Goal: Task Accomplishment & Management: Complete application form

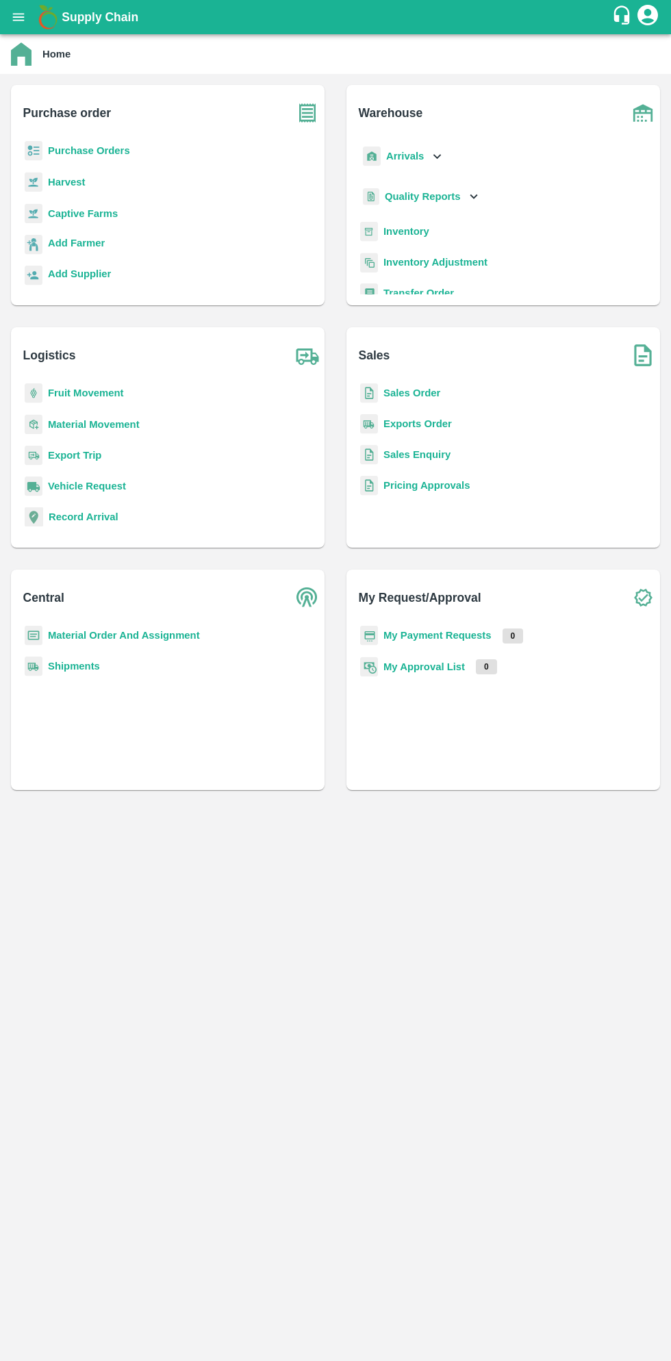
click at [116, 146] on b "Purchase Orders" at bounding box center [89, 150] width 82 height 11
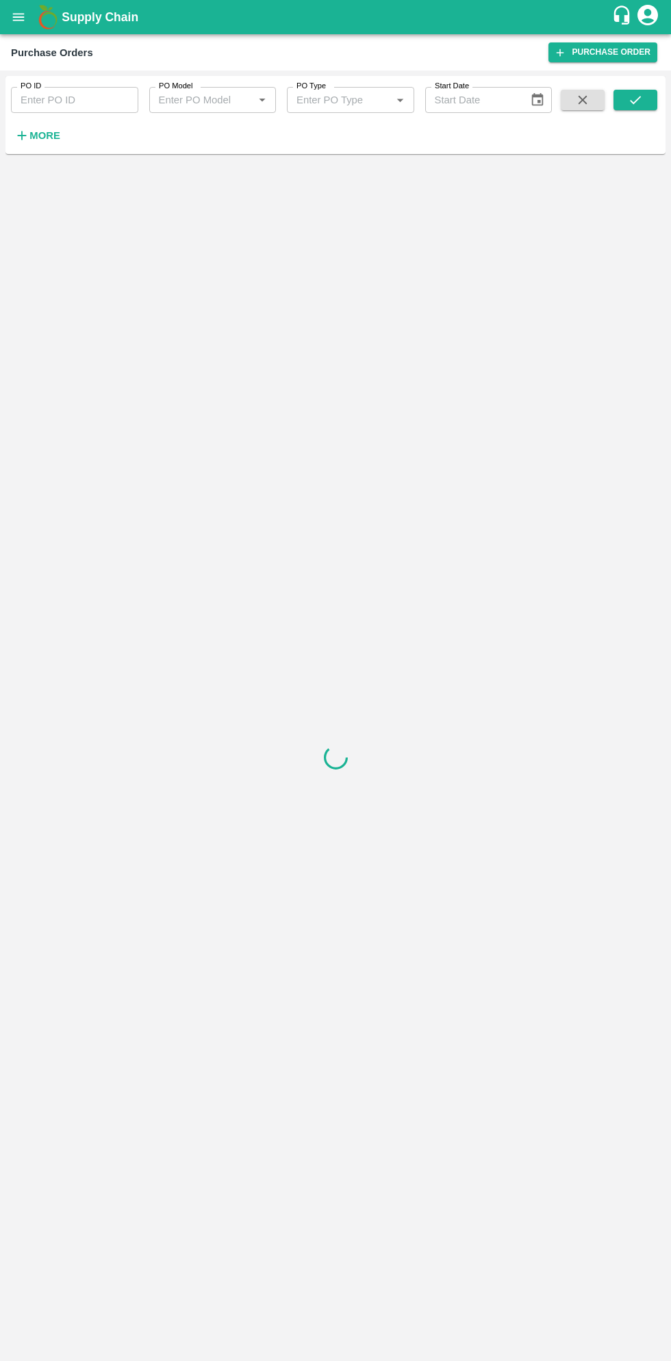
click at [56, 144] on h6 "More" at bounding box center [44, 136] width 31 height 18
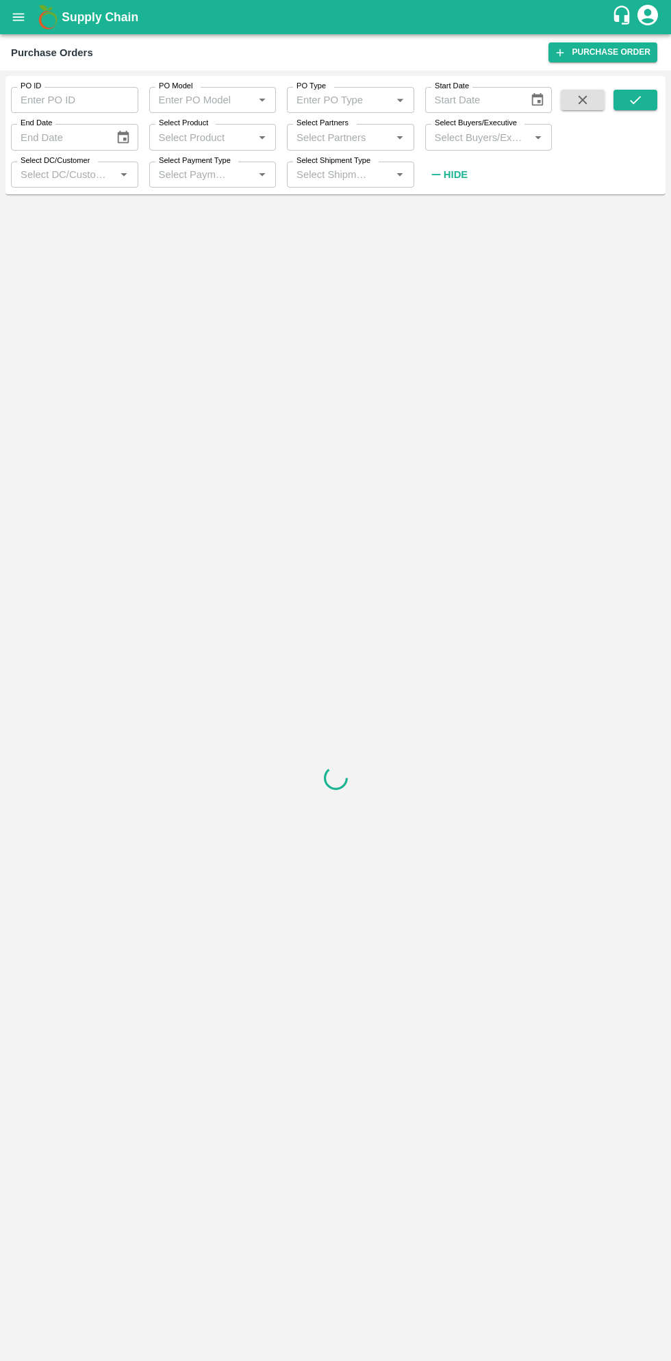
click at [483, 134] on input "Select Buyers/Executive" at bounding box center [477, 137] width 97 height 18
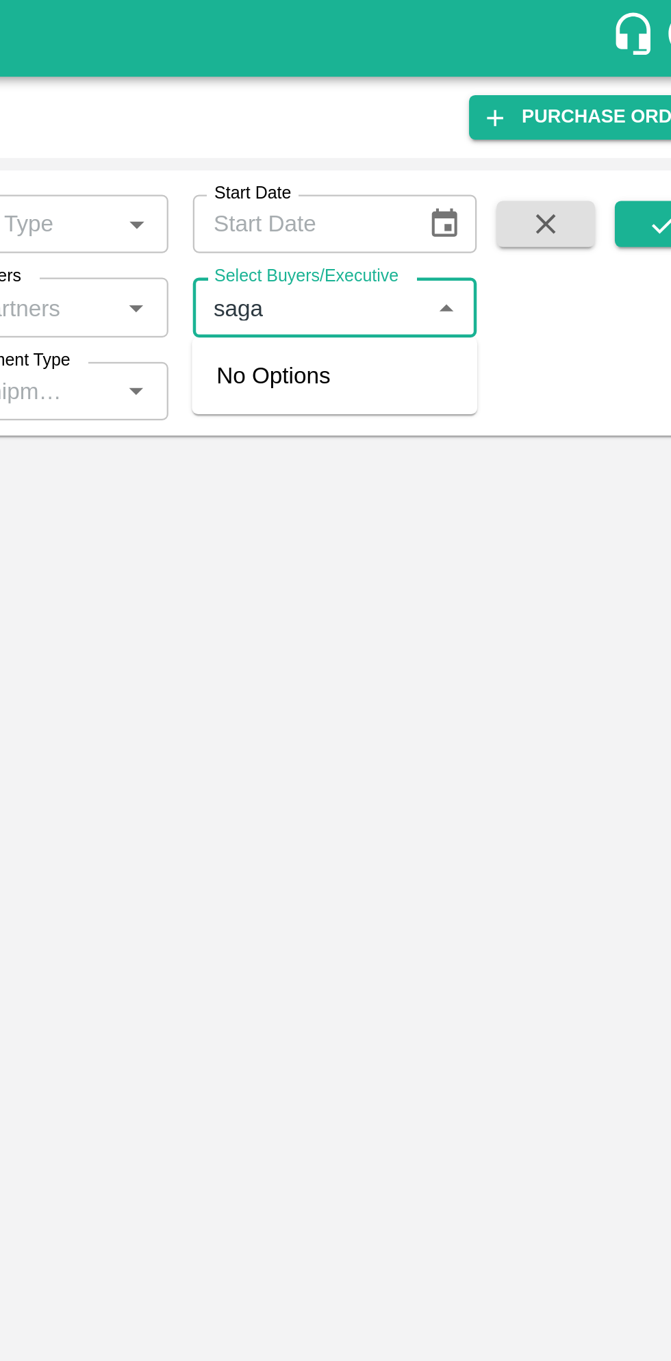
type input "sagar"
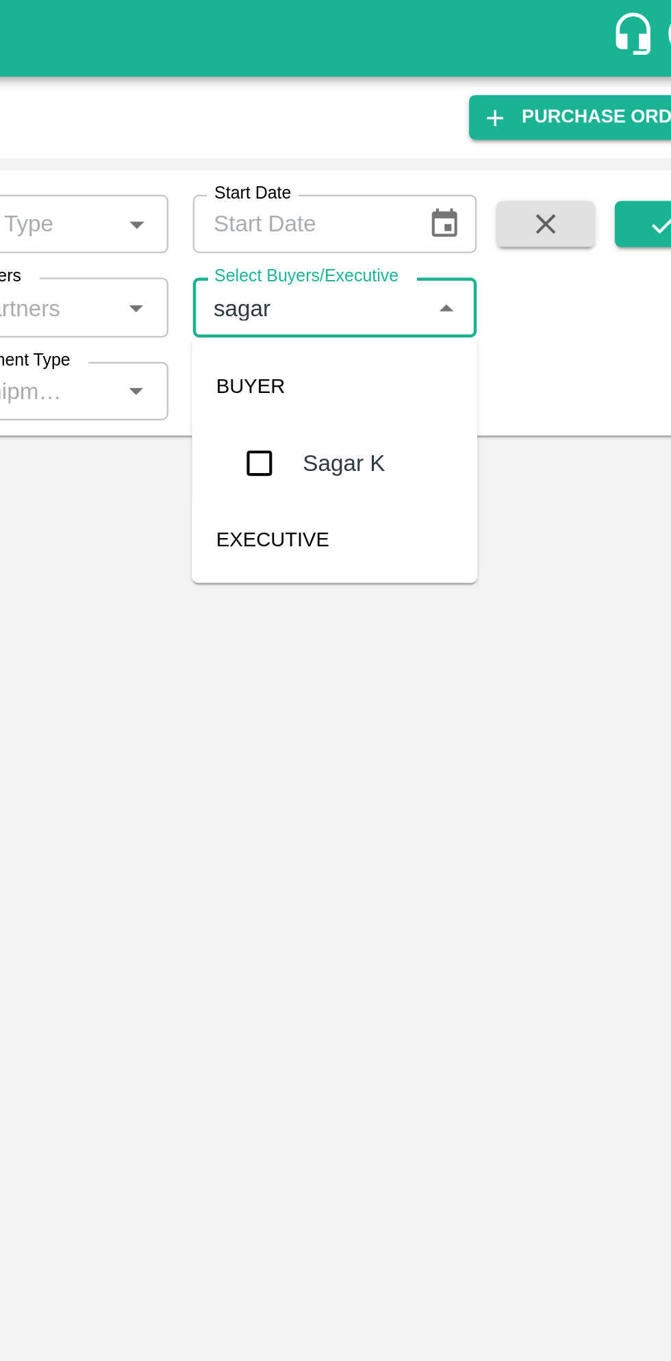
click at [455, 207] on input "checkbox" at bounding box center [454, 206] width 27 height 27
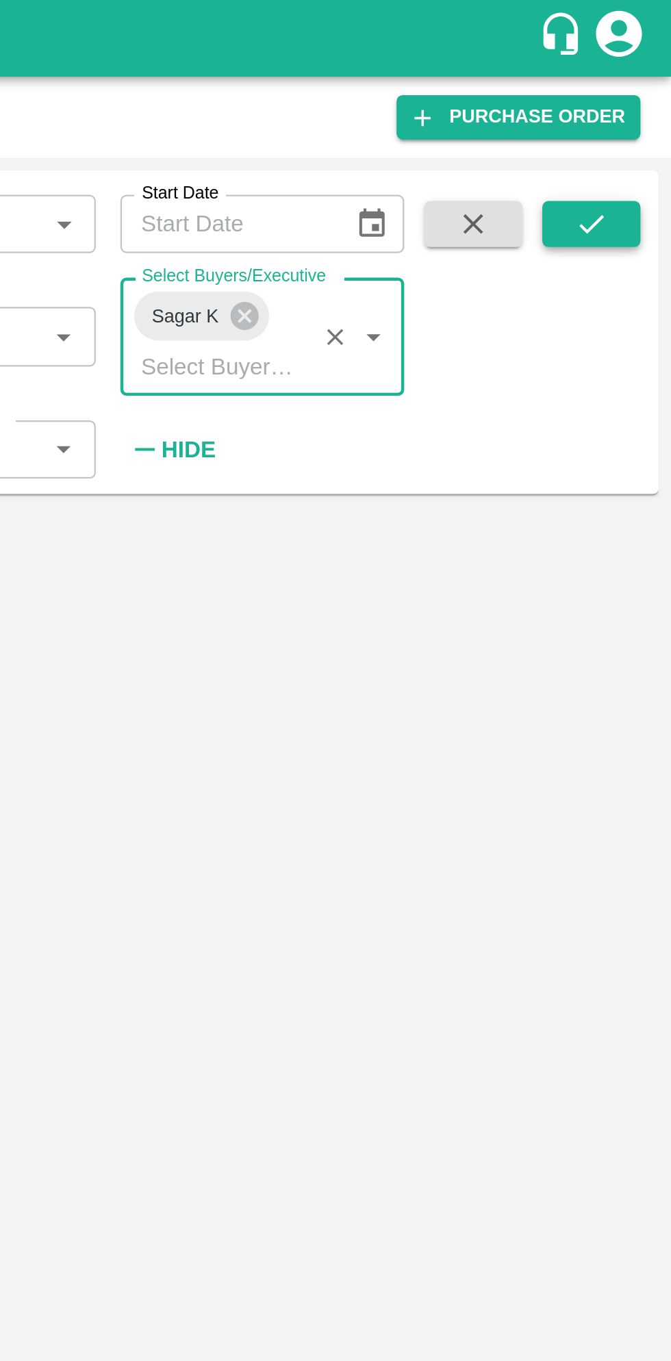
click at [650, 101] on button "submit" at bounding box center [635, 100] width 44 height 21
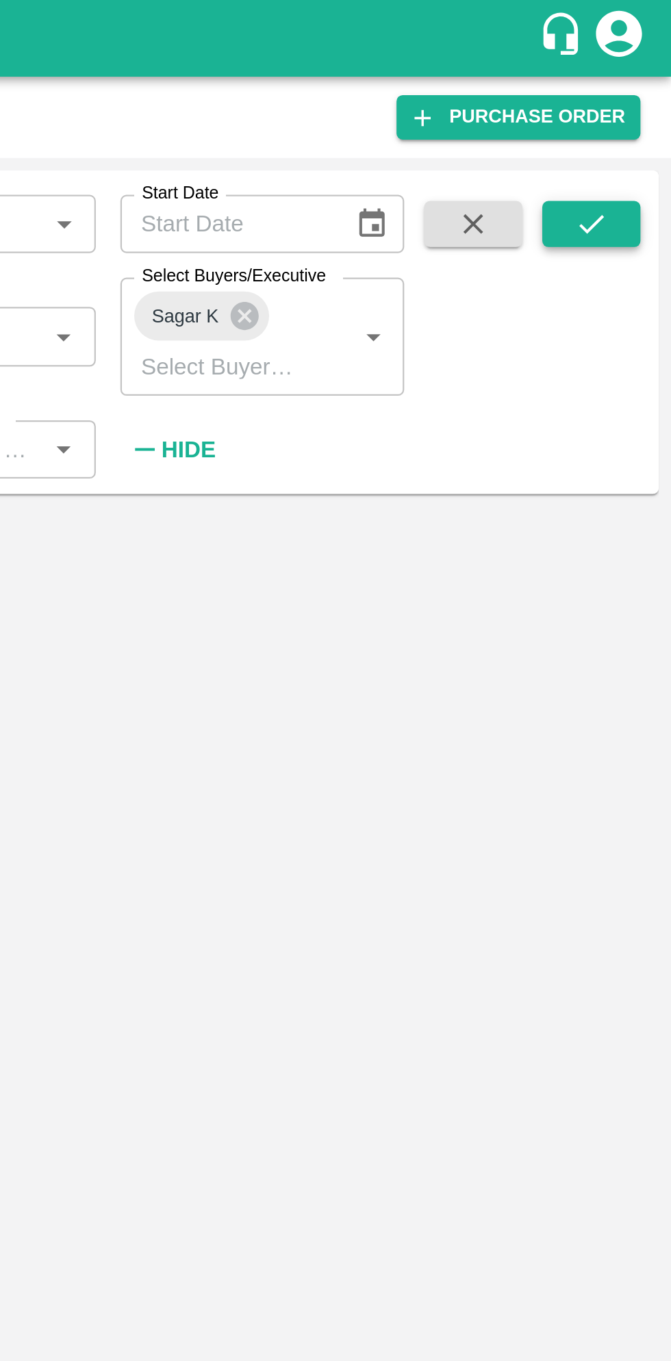
click at [633, 95] on icon "submit" at bounding box center [635, 99] width 15 height 15
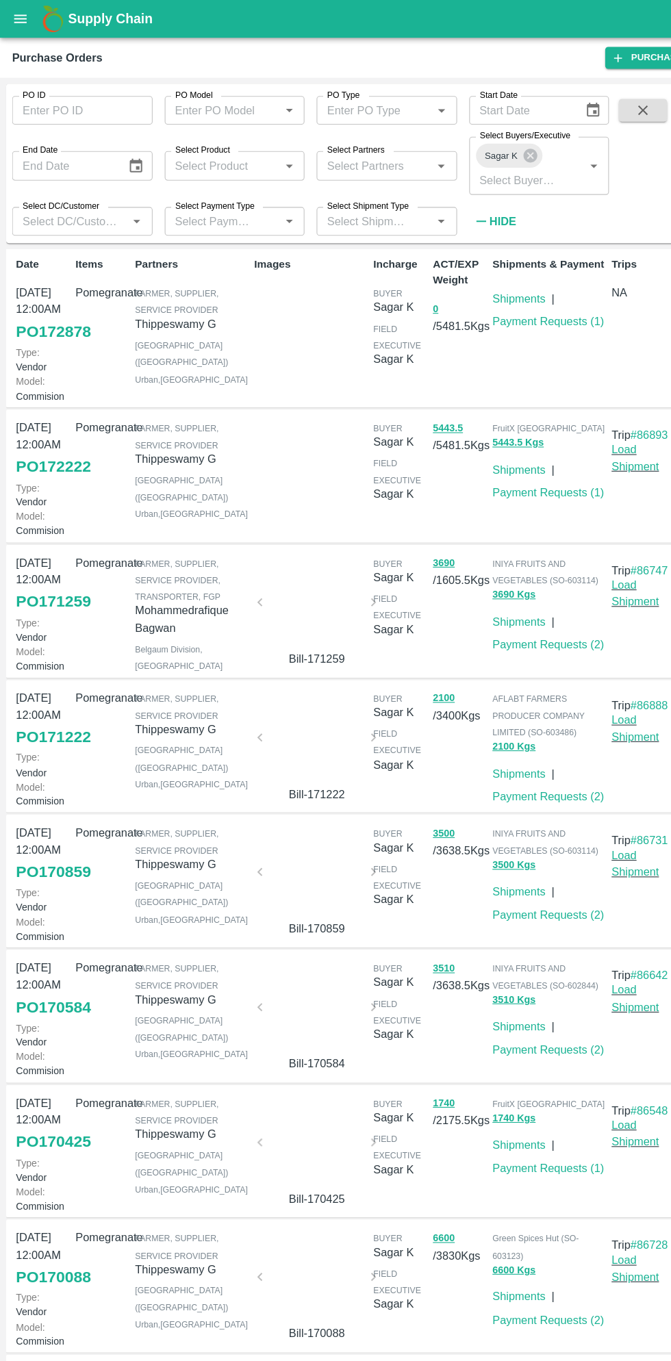
click at [49, 313] on link "PO 172878" at bounding box center [48, 300] width 68 height 25
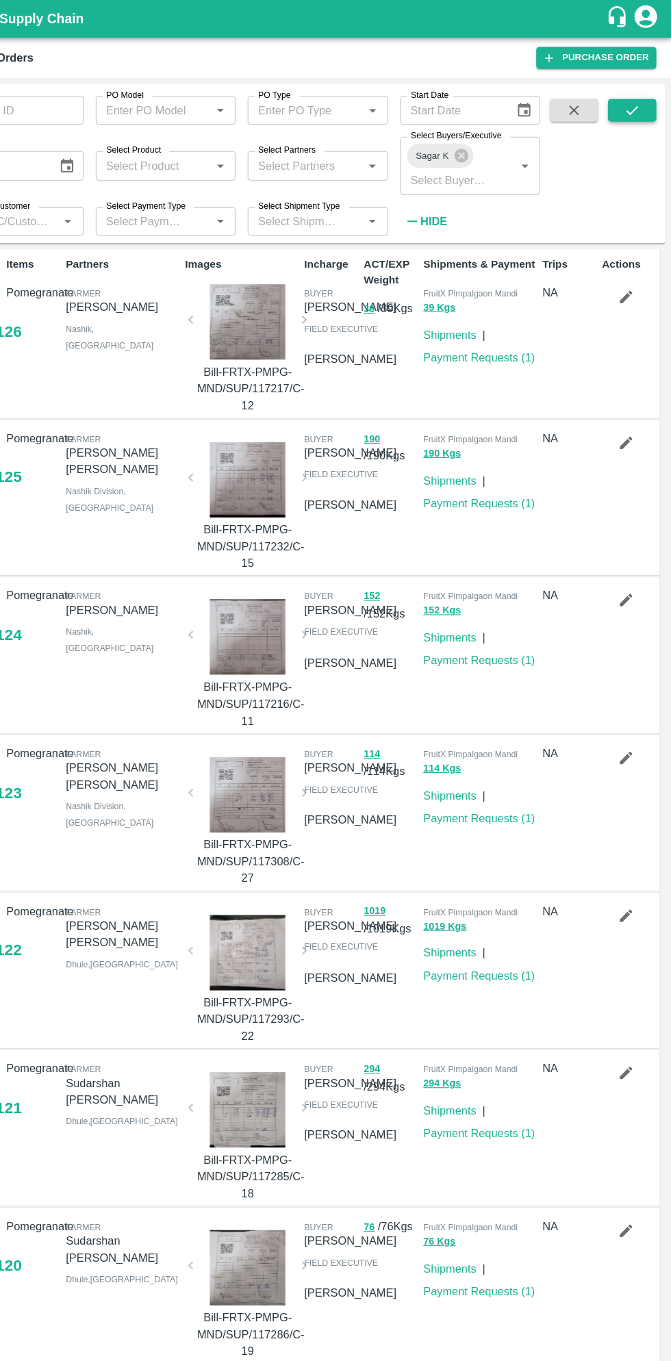
click at [633, 99] on icon "submit" at bounding box center [635, 99] width 15 height 15
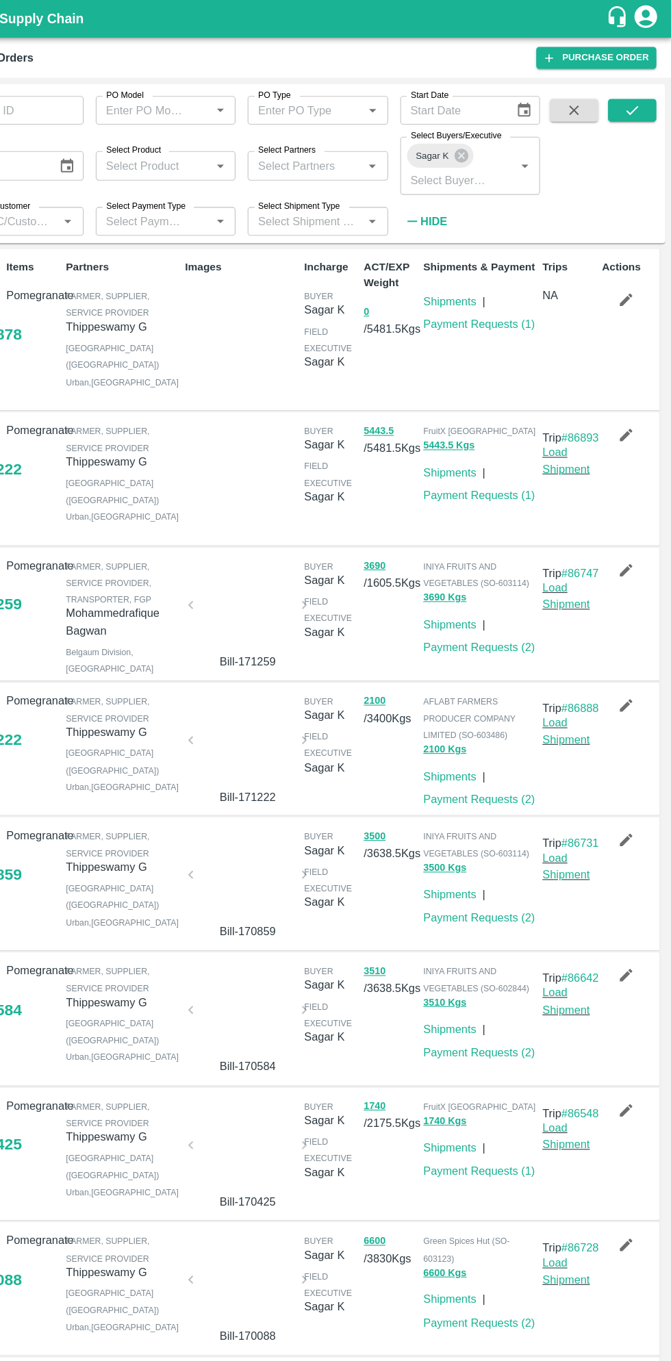
click at [628, 266] on icon "button" at bounding box center [629, 271] width 15 height 15
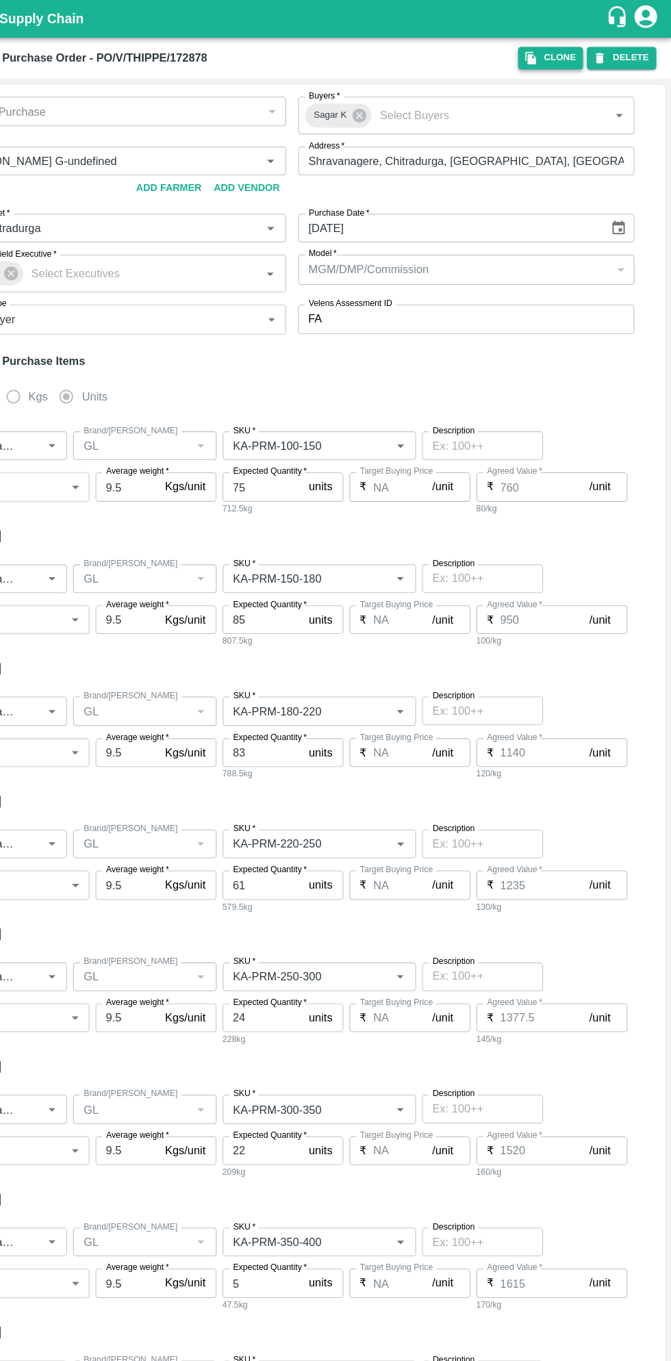
click at [548, 53] on icon "button" at bounding box center [544, 53] width 10 height 12
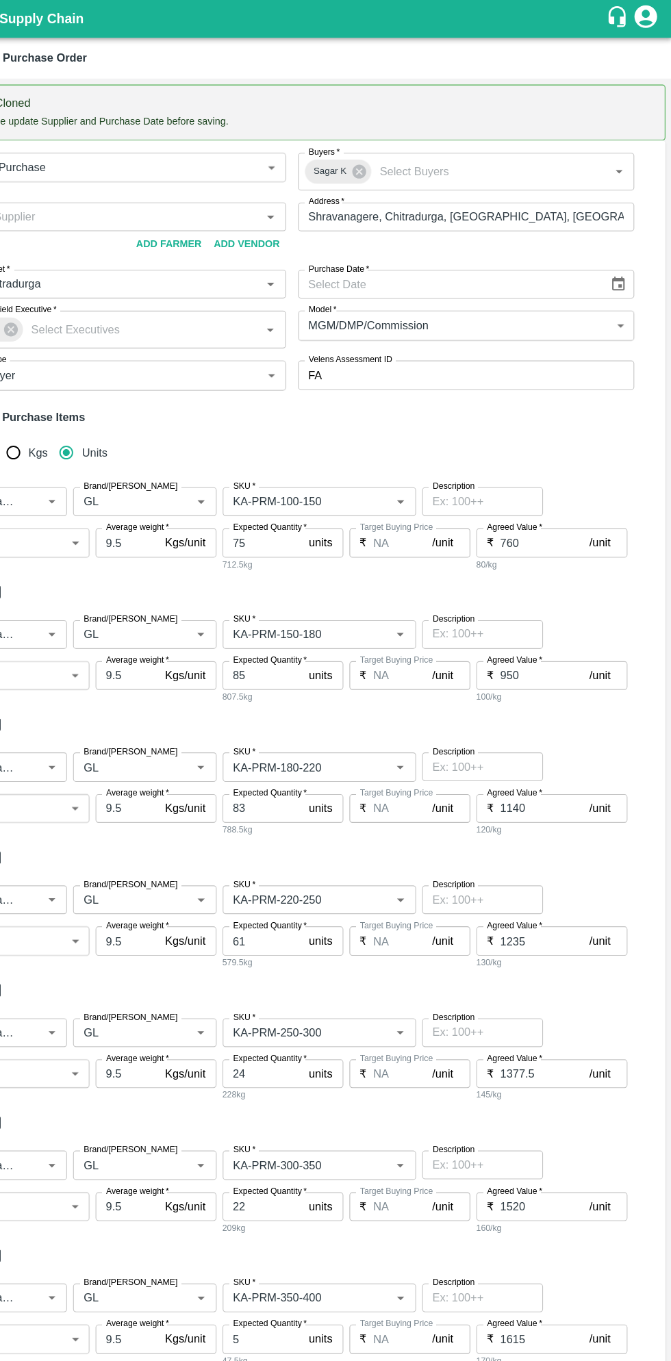
click at [615, 254] on icon "Choose date" at bounding box center [622, 257] width 15 height 15
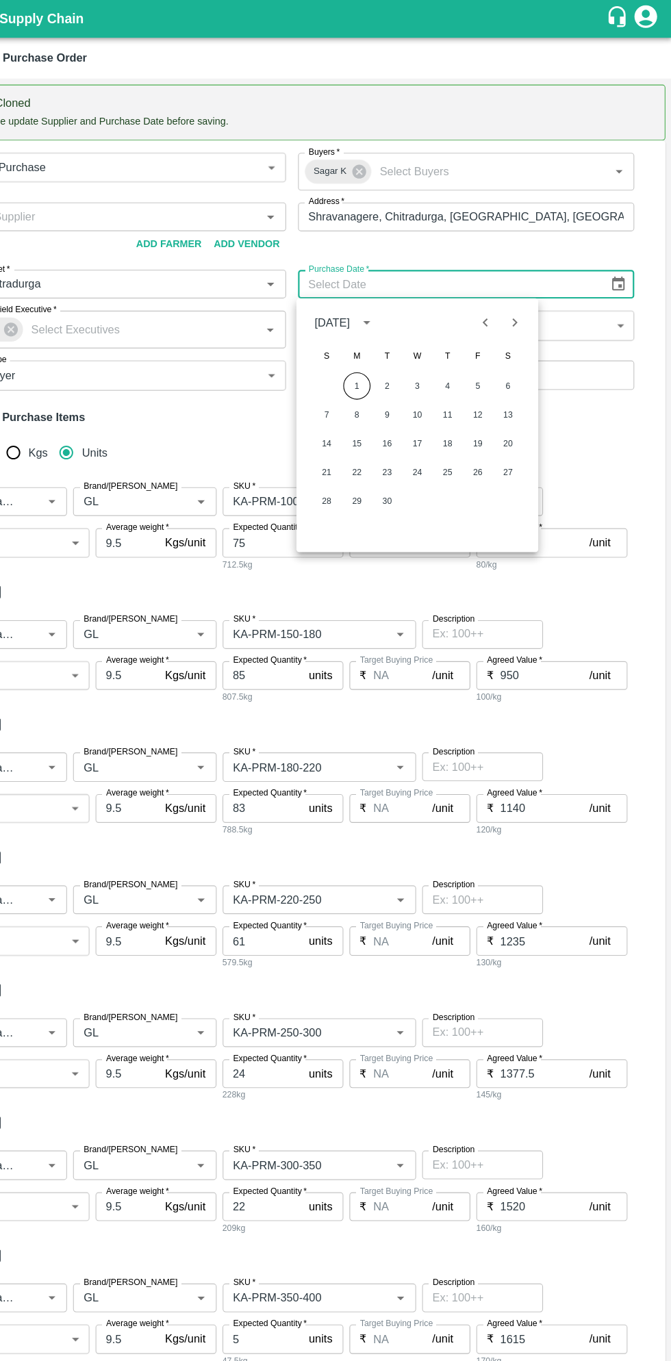
click at [385, 349] on button "1" at bounding box center [386, 350] width 25 height 25
type input "[DATE]"
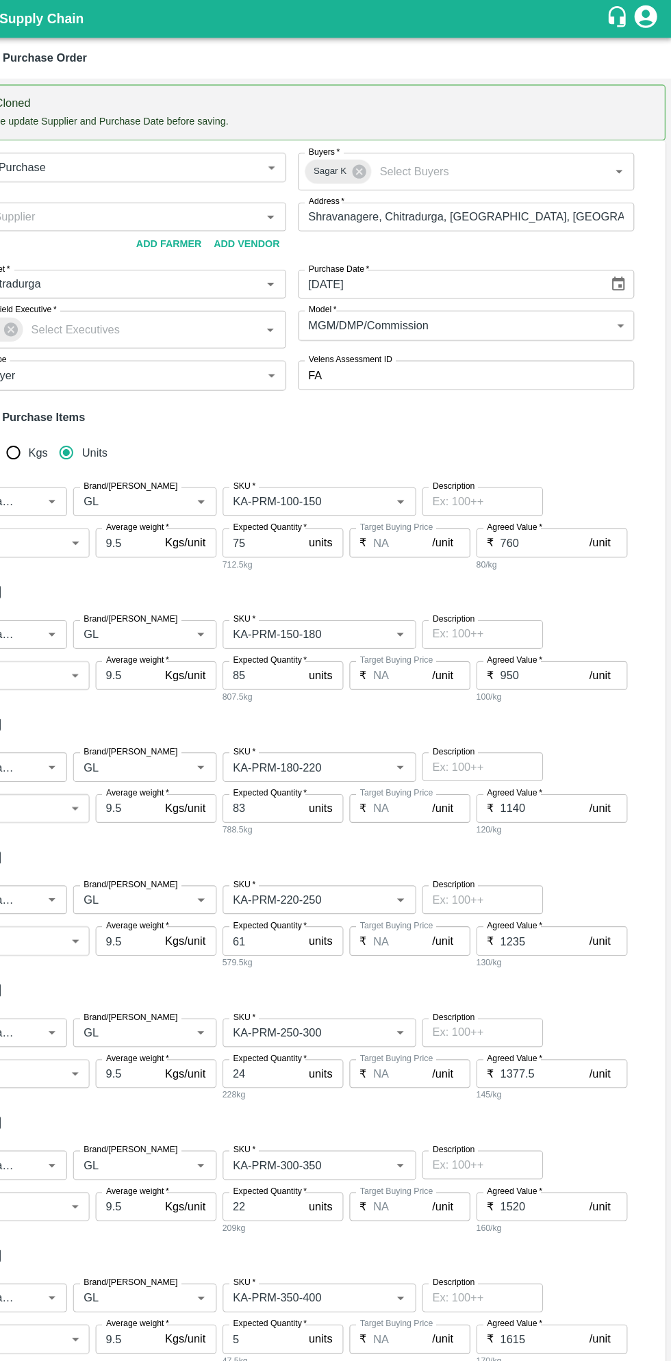
click at [173, 196] on input "Supplier   *" at bounding box center [158, 197] width 275 height 18
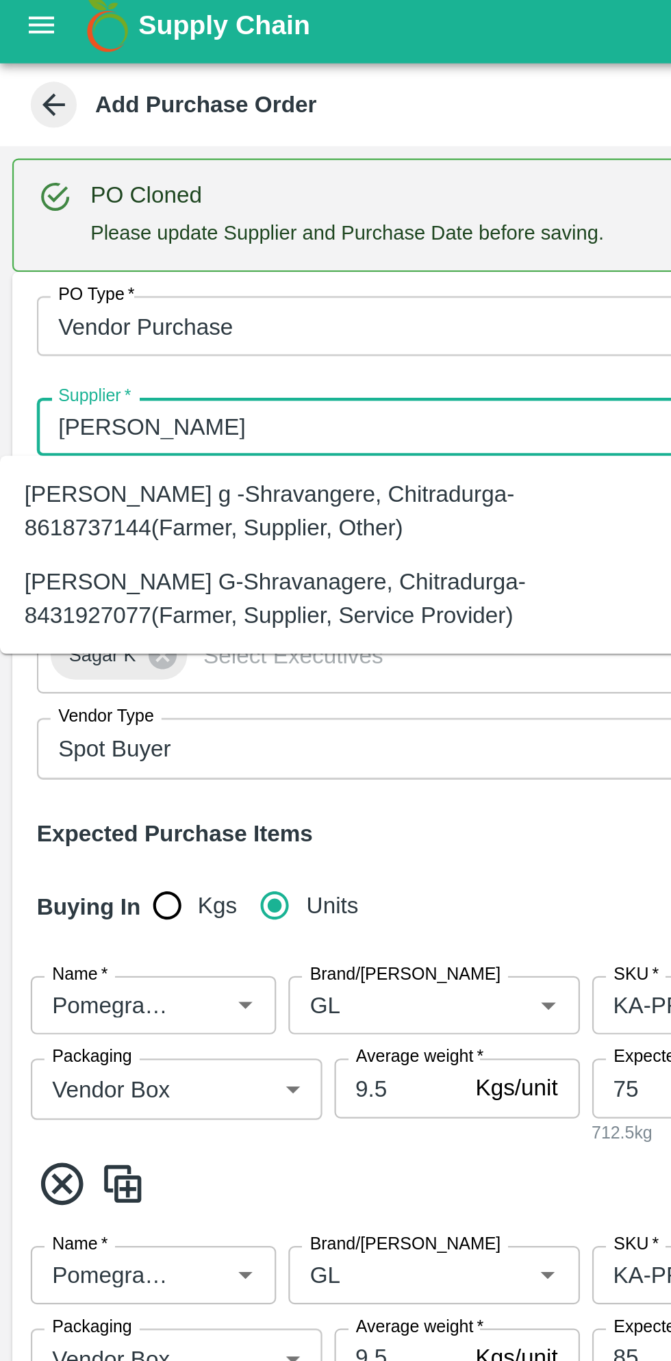
click at [190, 272] on div "[PERSON_NAME] G-Shravanagere, Chitradurga-8431927077(Farmer, Supplier, Service …" at bounding box center [152, 272] width 282 height 31
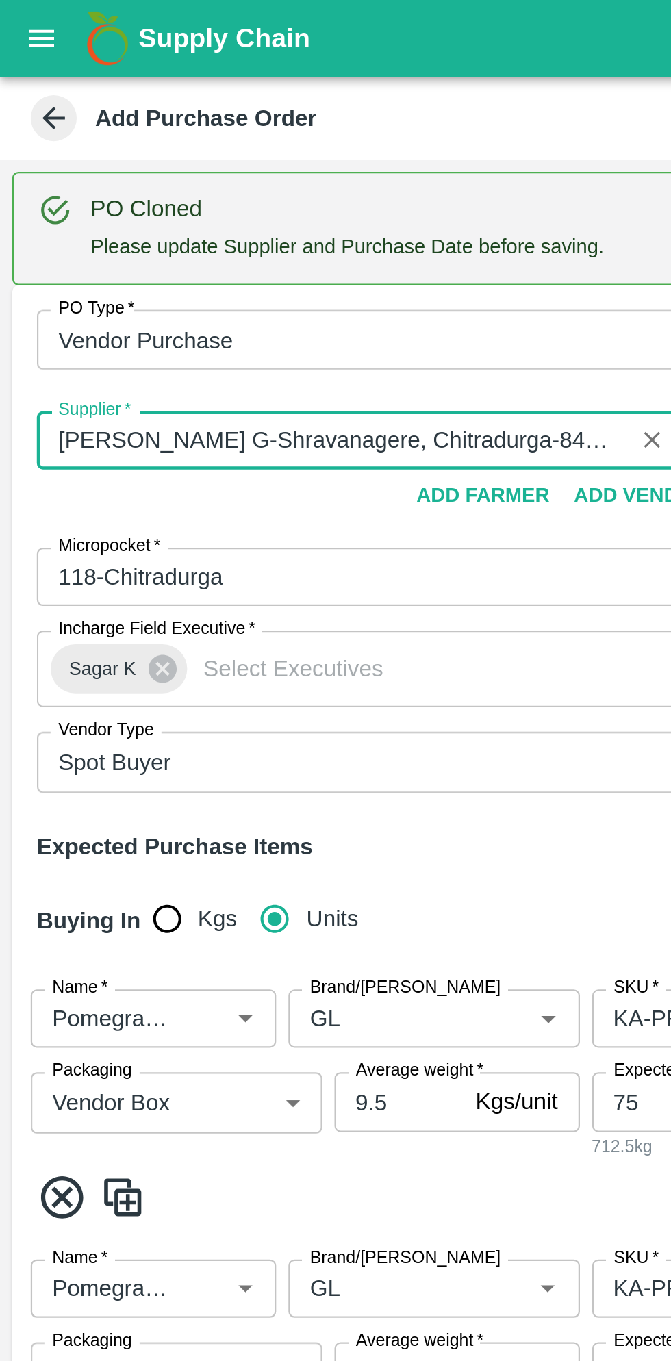
scroll to position [7, 0]
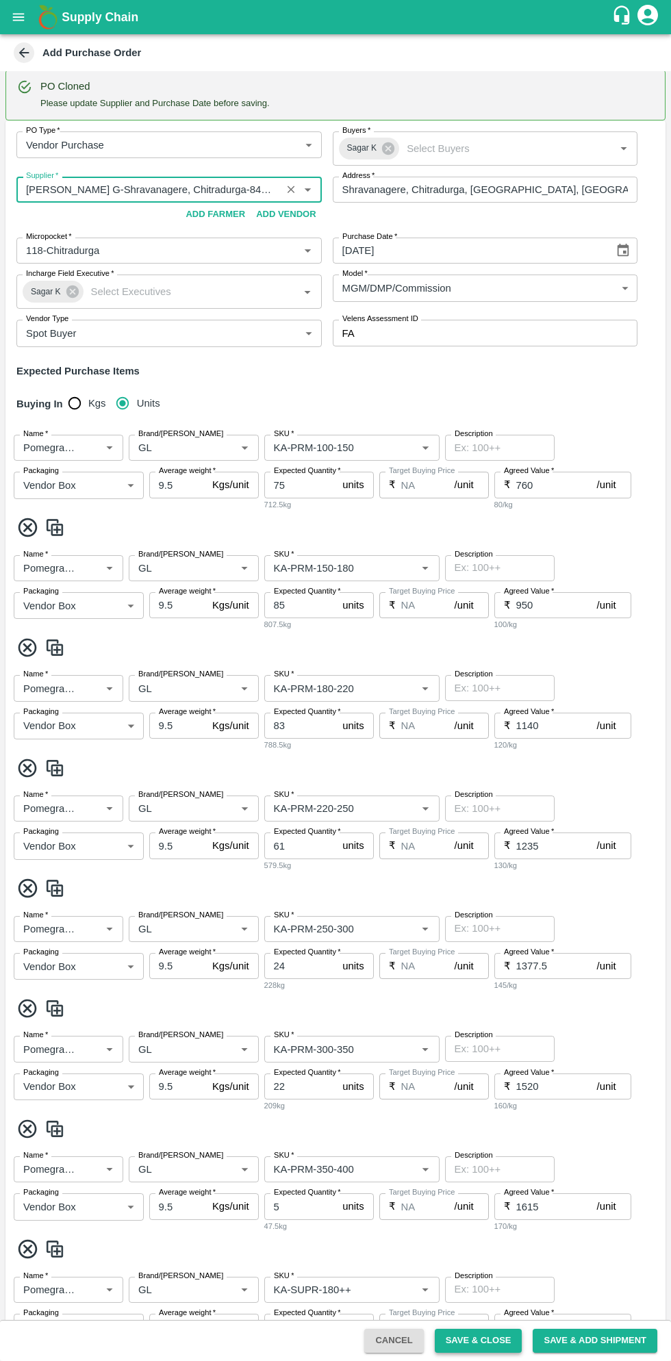
type input "[PERSON_NAME] G-Shravanagere, Chitradurga-8431927077(Farmer, Supplier, Service …"
click at [478, 1340] on button "Save & Close" at bounding box center [479, 1341] width 88 height 24
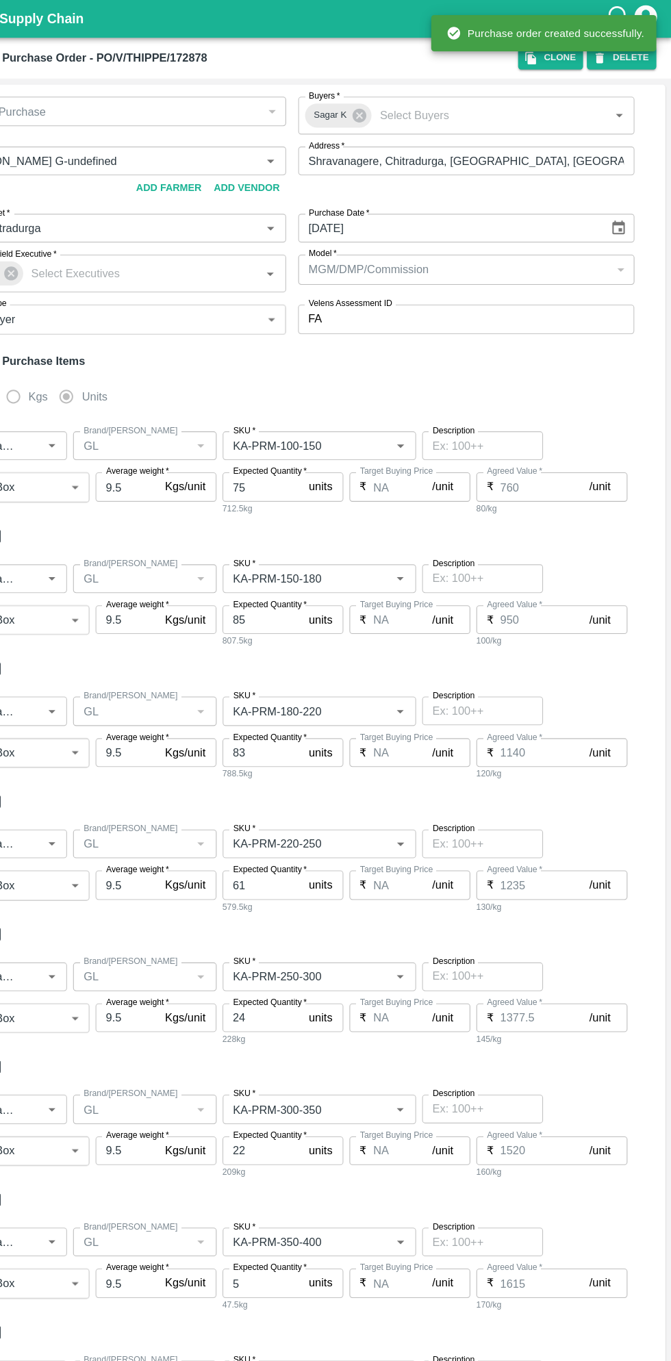
type input "[PERSON_NAME] G-undefined"
type input "118-Chitradurga"
type input "Pomegranate"
type input "GL"
type input "KA-PRM-100-150"
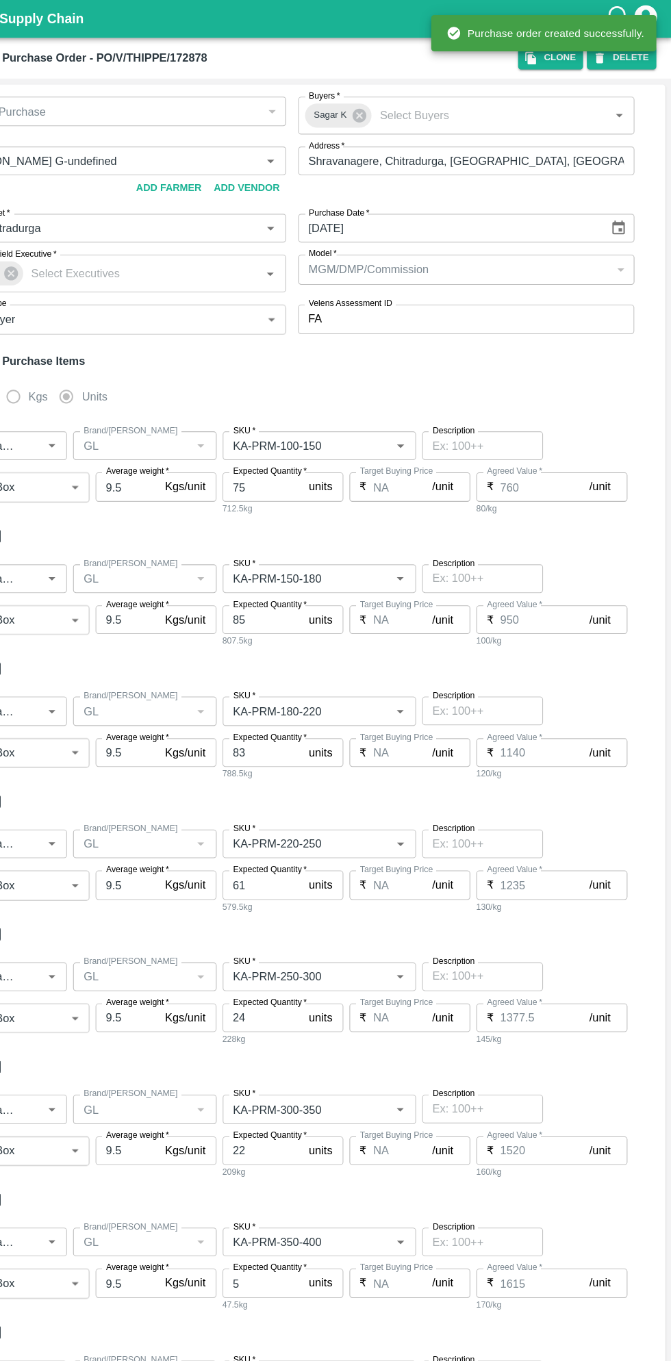
type input "NA"
type input "Pomegranate"
type input "GL"
type input "KA-PRM-150-180"
type input "NA"
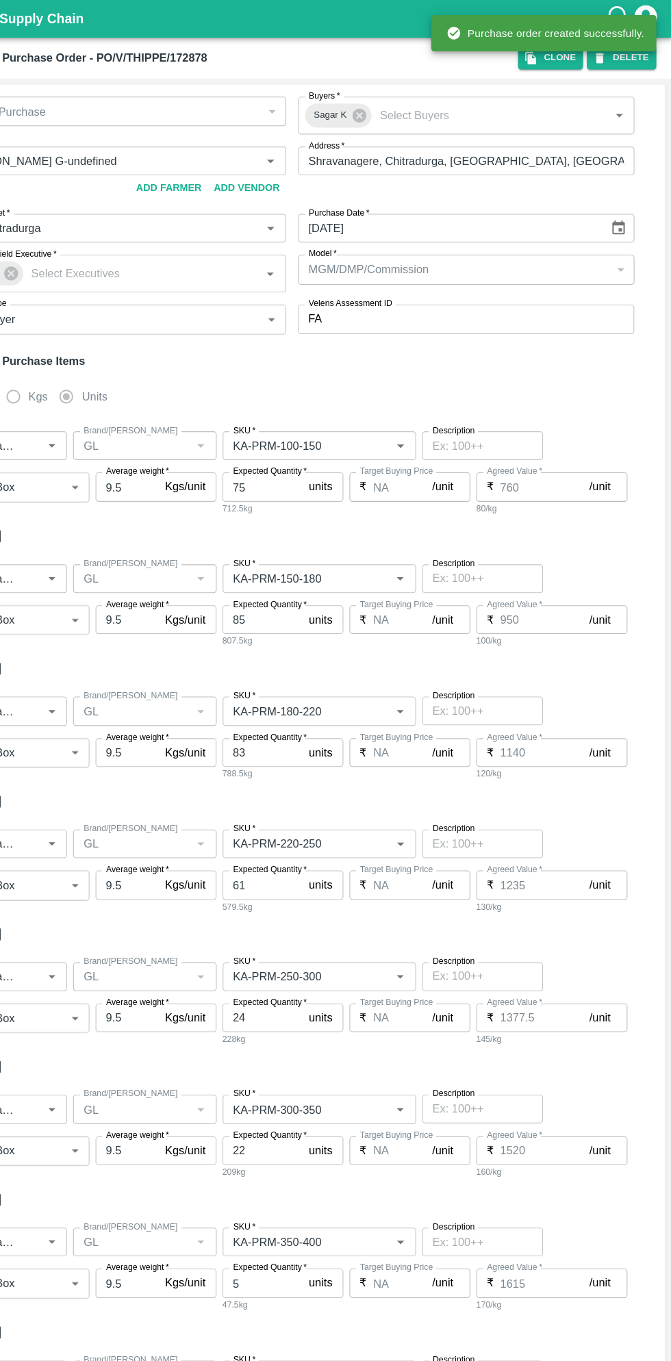
type input "Pomegranate"
type input "GL"
type input "KA-PRM-180-220"
type input "NA"
type input "Pomegranate"
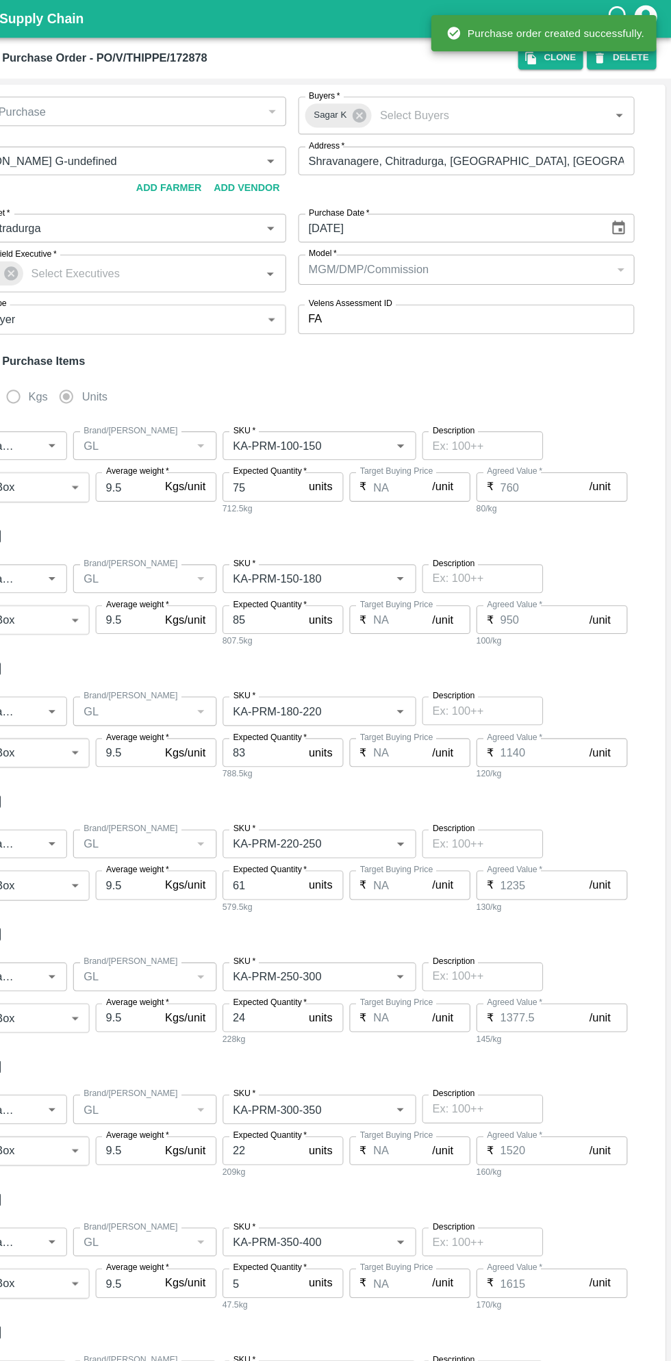
type input "GL"
type input "KA-PRM-220-250"
type input "NA"
type input "Pomegranate"
type input "GL"
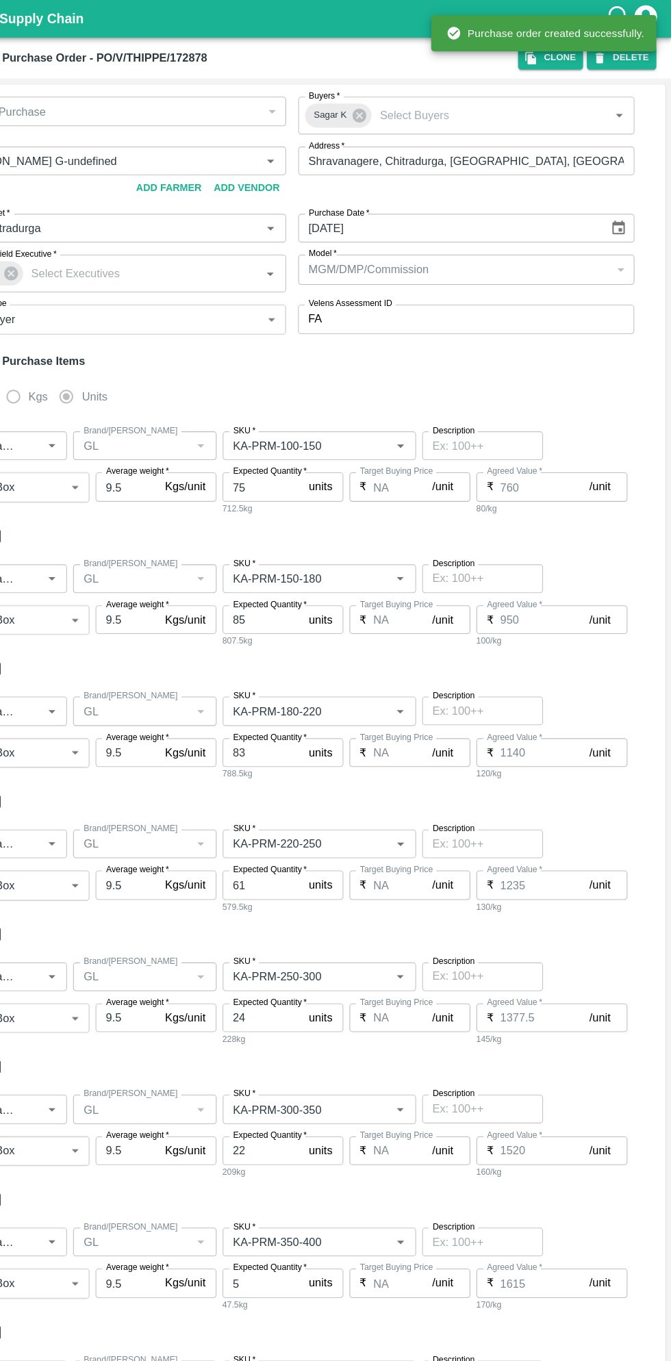
type input "KA-PRM-250-300"
type input "NA"
type input "Pomegranate"
type input "GL"
type input "KA-PRM-300-350"
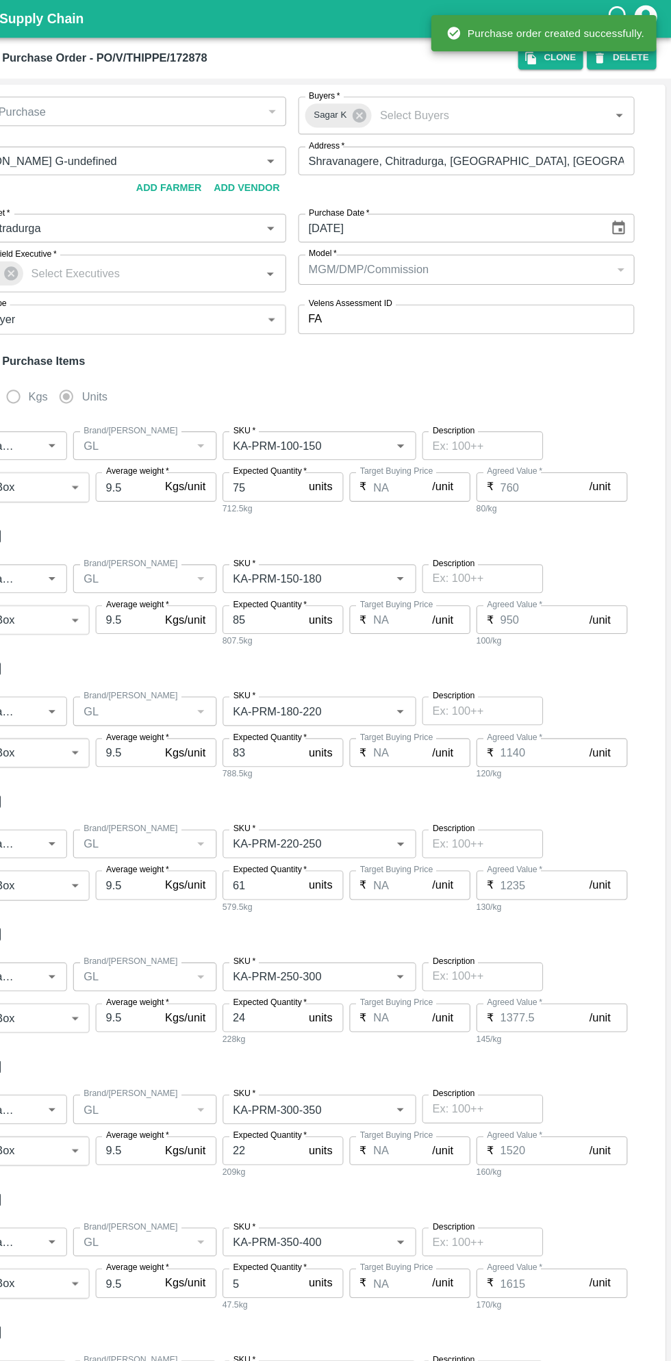
type input "NA"
type input "Pomegranate"
type input "GL"
type input "KA-PRM-350-400"
type input "NA"
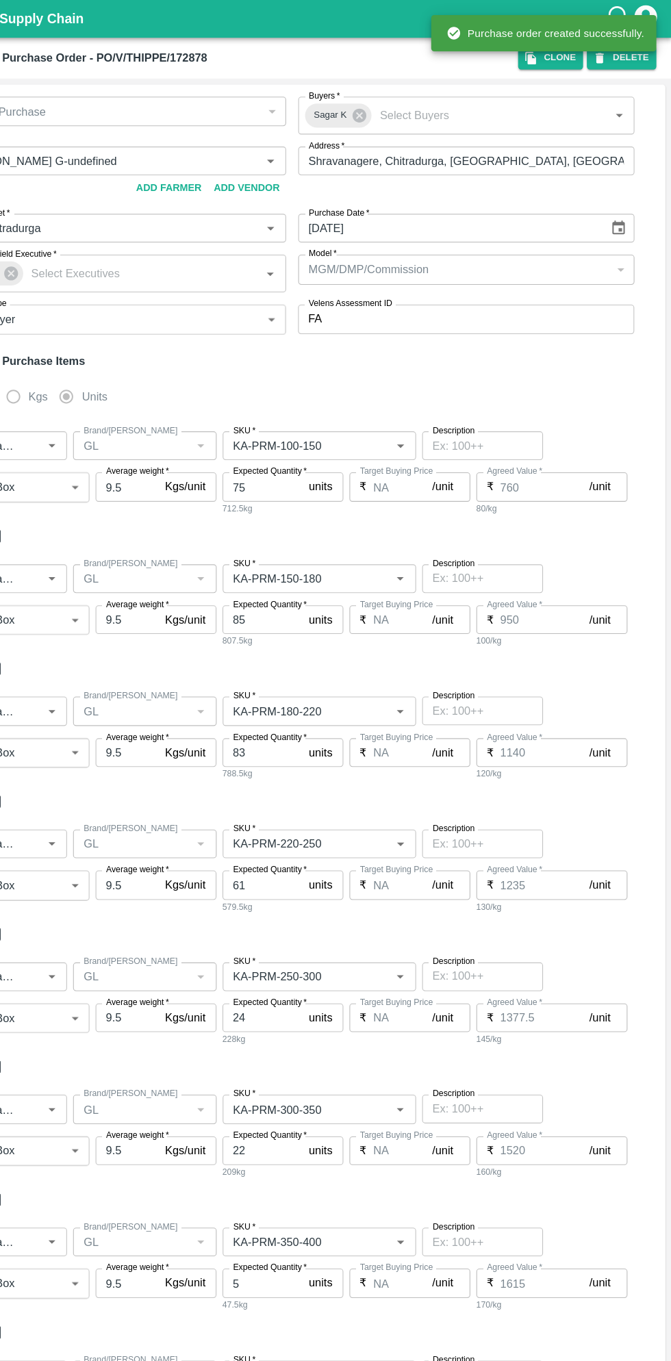
type input "Pomegranate"
type input "GL"
type input "KA-SUPR-180++"
type input "NA"
type input "Pomegranate"
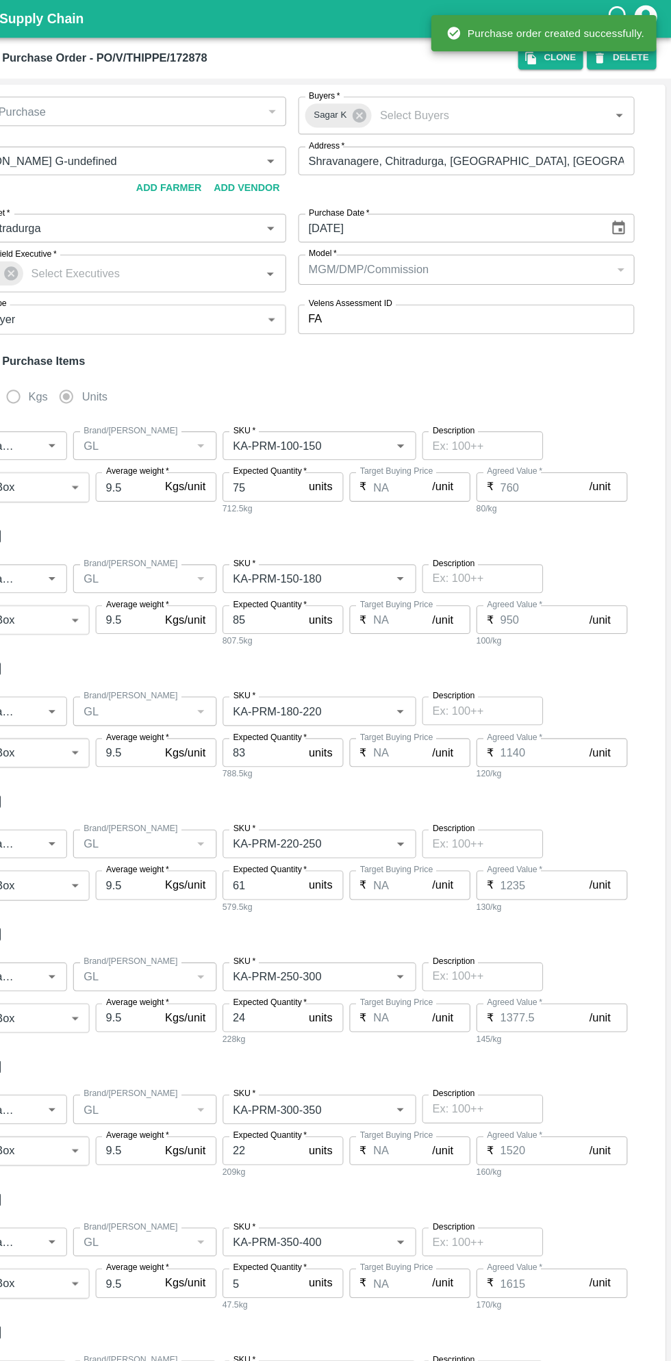
type input "GL"
type input "KA-SUPR-100++"
type input "NA"
type input "Pomegranate"
type input "GL"
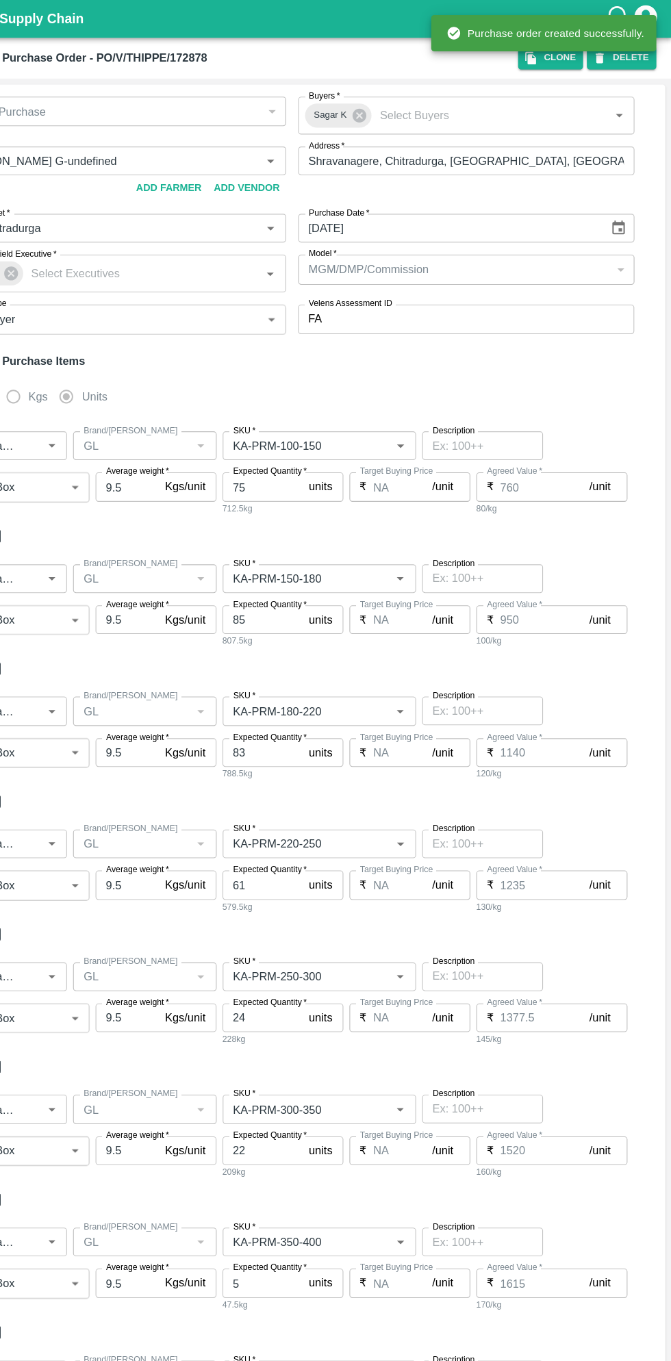
type input "KA-Loose A"
type input "NA"
type input "Pomegranate"
type input "GL"
type input "KA-Green"
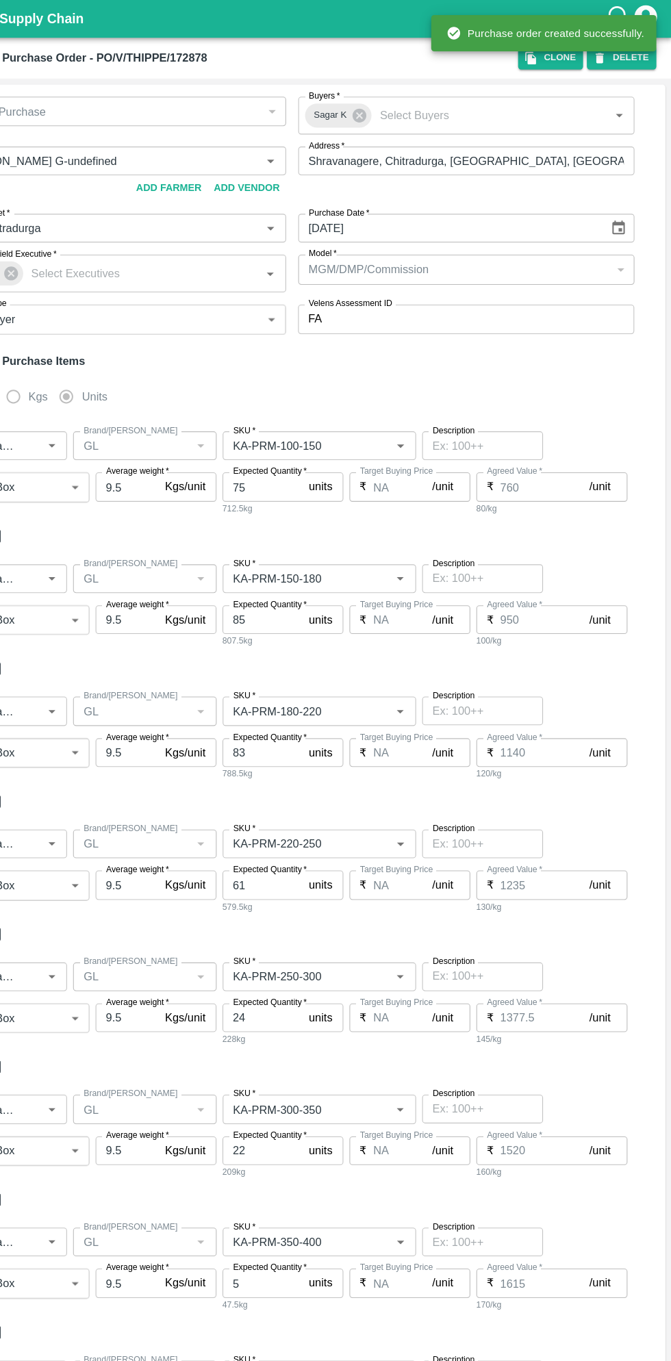
type input "NA"
type input "Pomegranate"
type input "GL"
type input "KA-PRM-180++"
type input "NA"
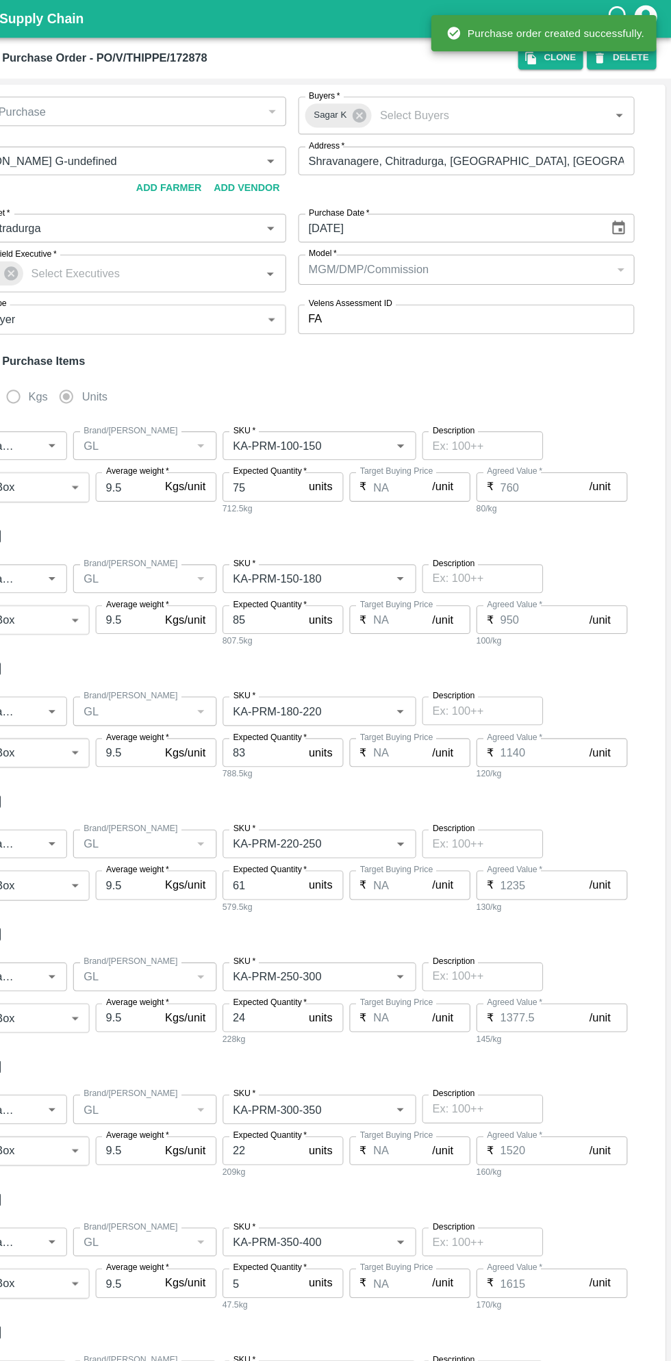
type input "Pomegranate"
type input "GL"
type input "KA-Damage Fruit"
type input "NA"
type input "Pomegranate"
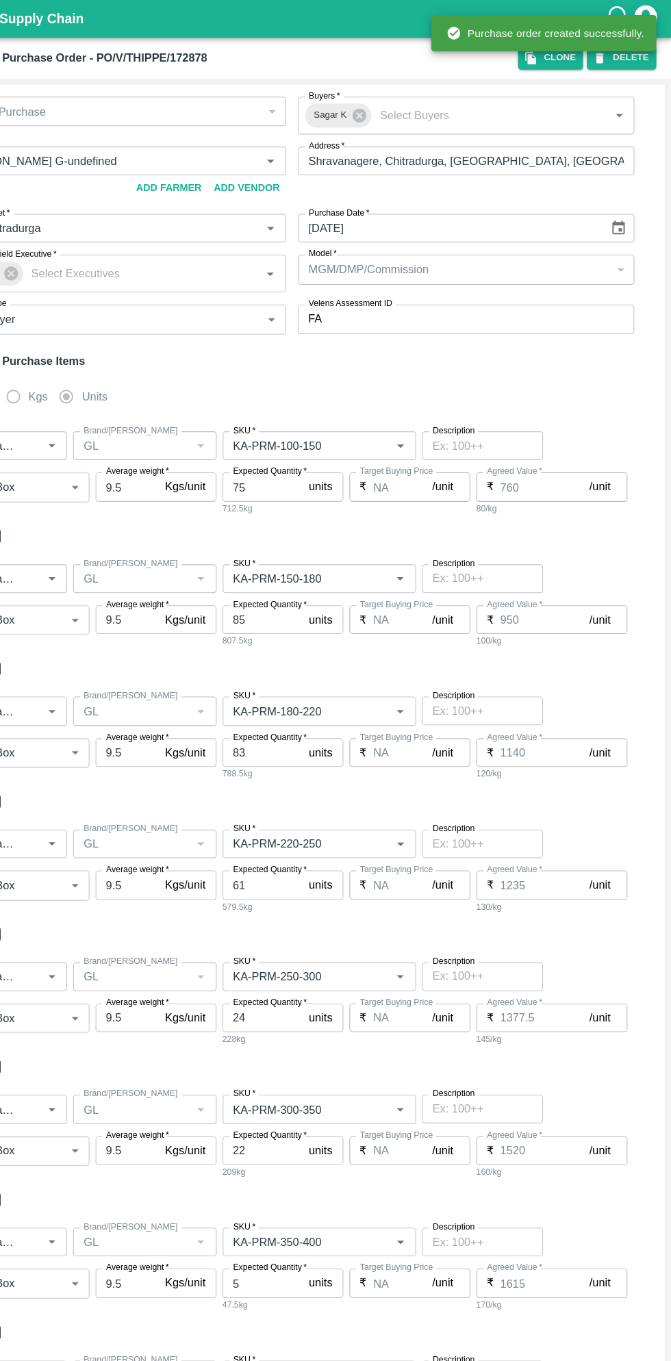
type input "GL"
type input "KA-Loose B"
type input "NA"
type input "Pomegranate"
type input "GL"
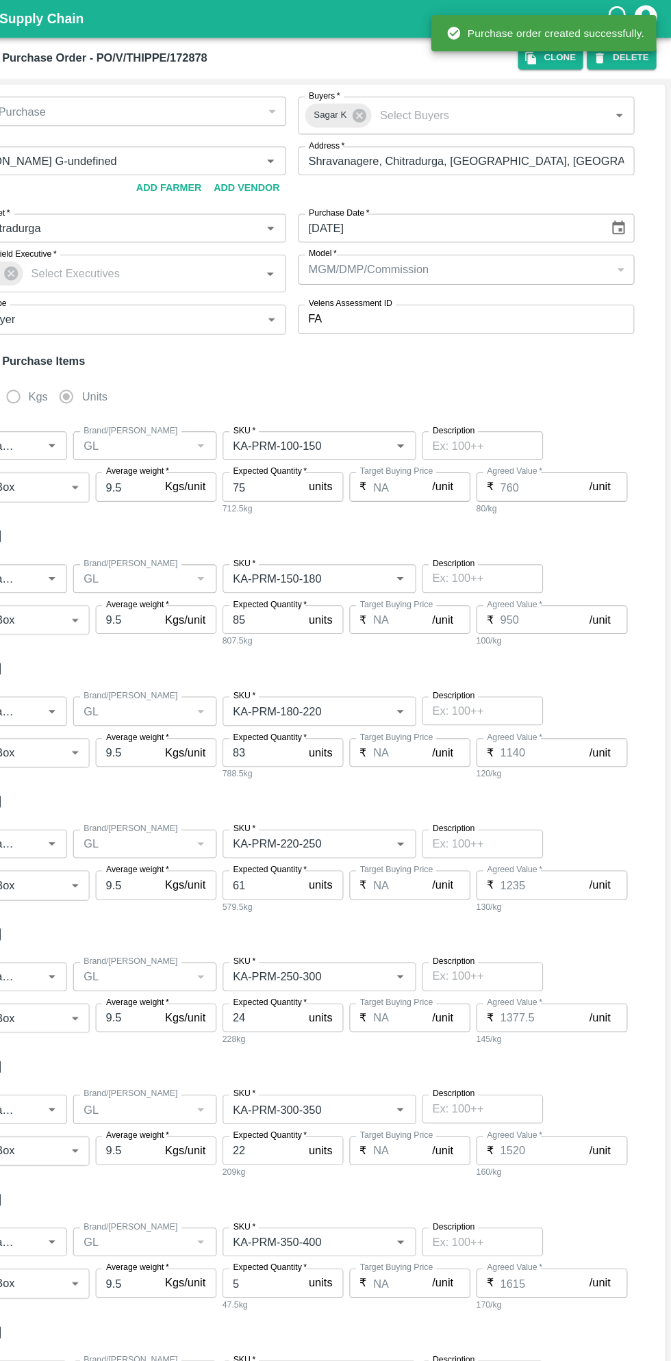
type input "KA-Loose B"
type input "NA"
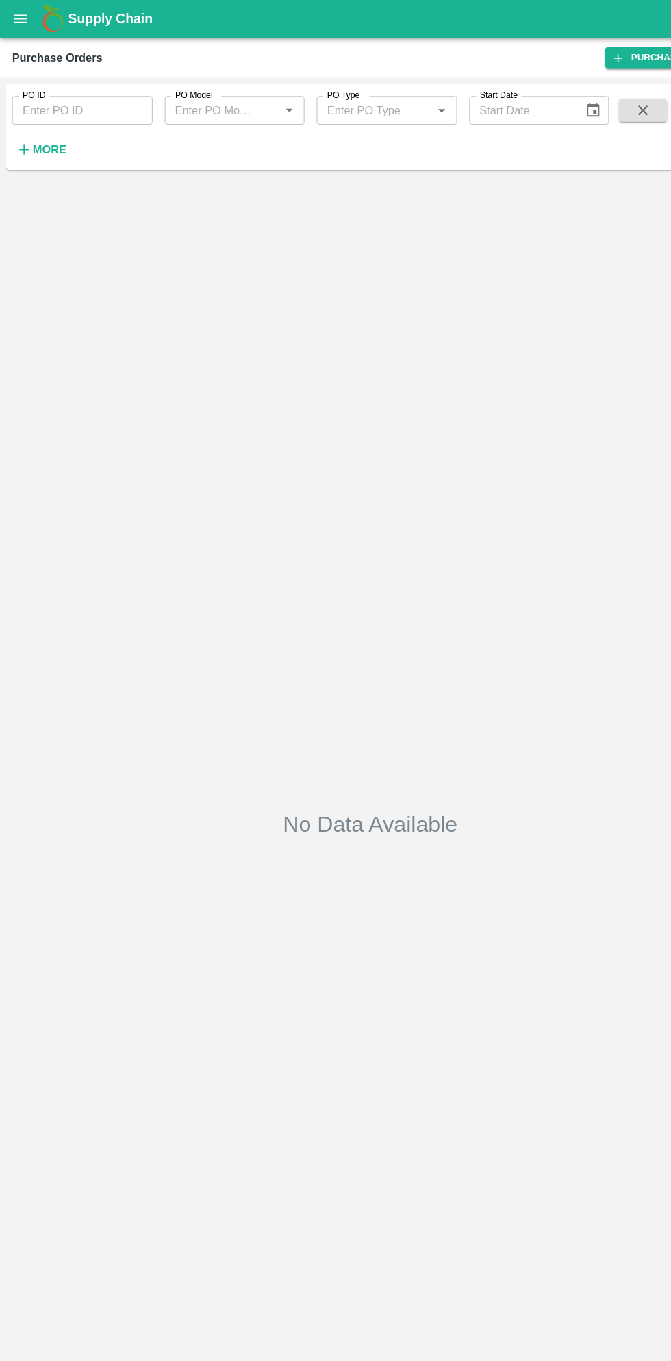
click at [49, 136] on strong "More" at bounding box center [44, 135] width 31 height 11
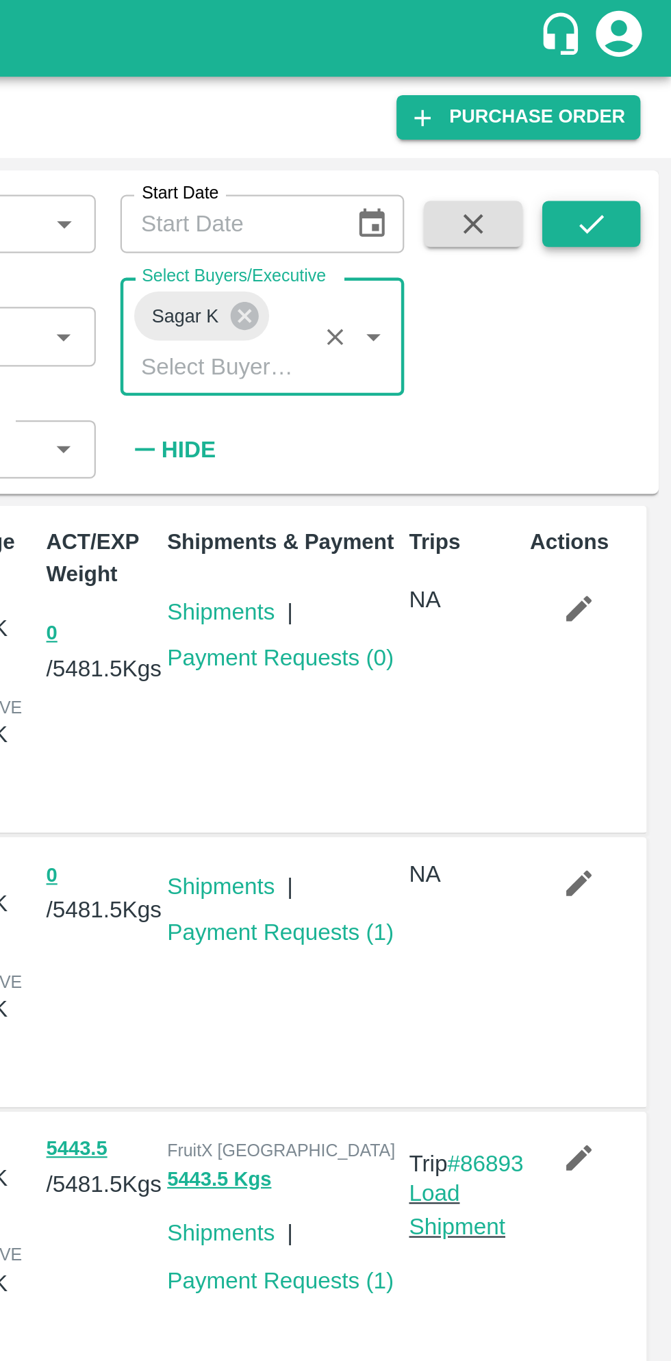
click at [645, 103] on button "submit" at bounding box center [635, 100] width 44 height 21
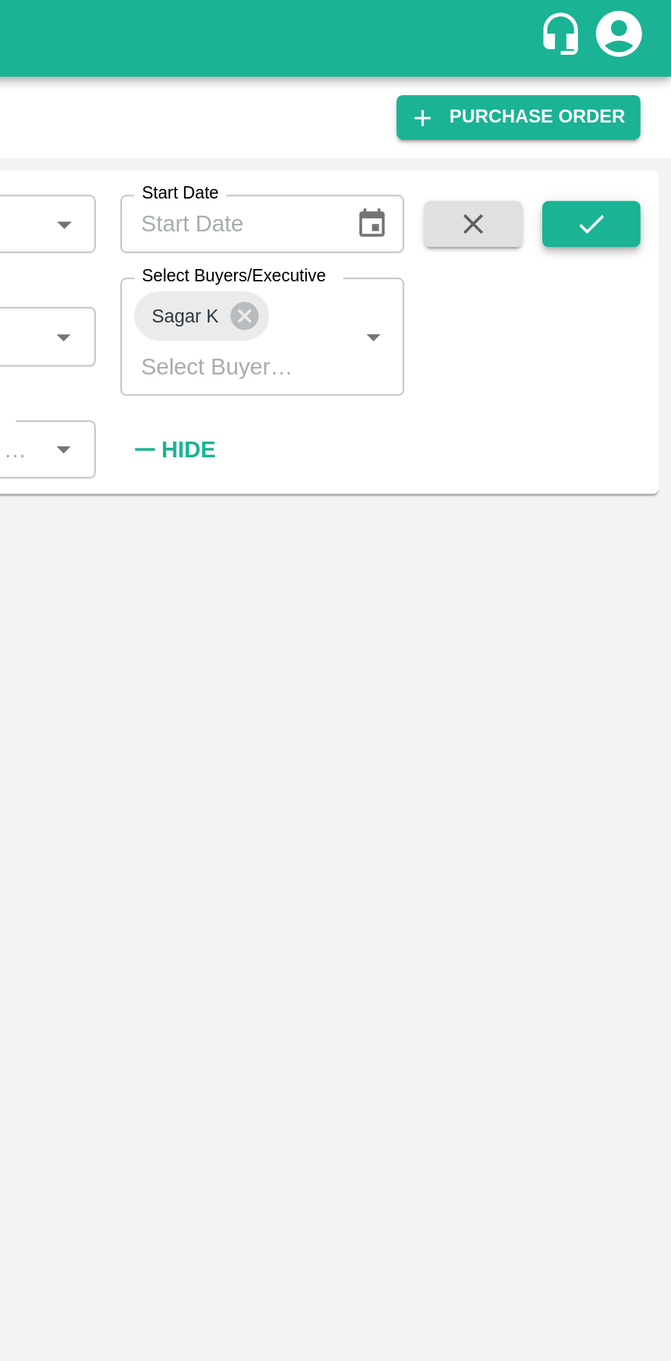
click at [641, 91] on button "submit" at bounding box center [635, 100] width 44 height 21
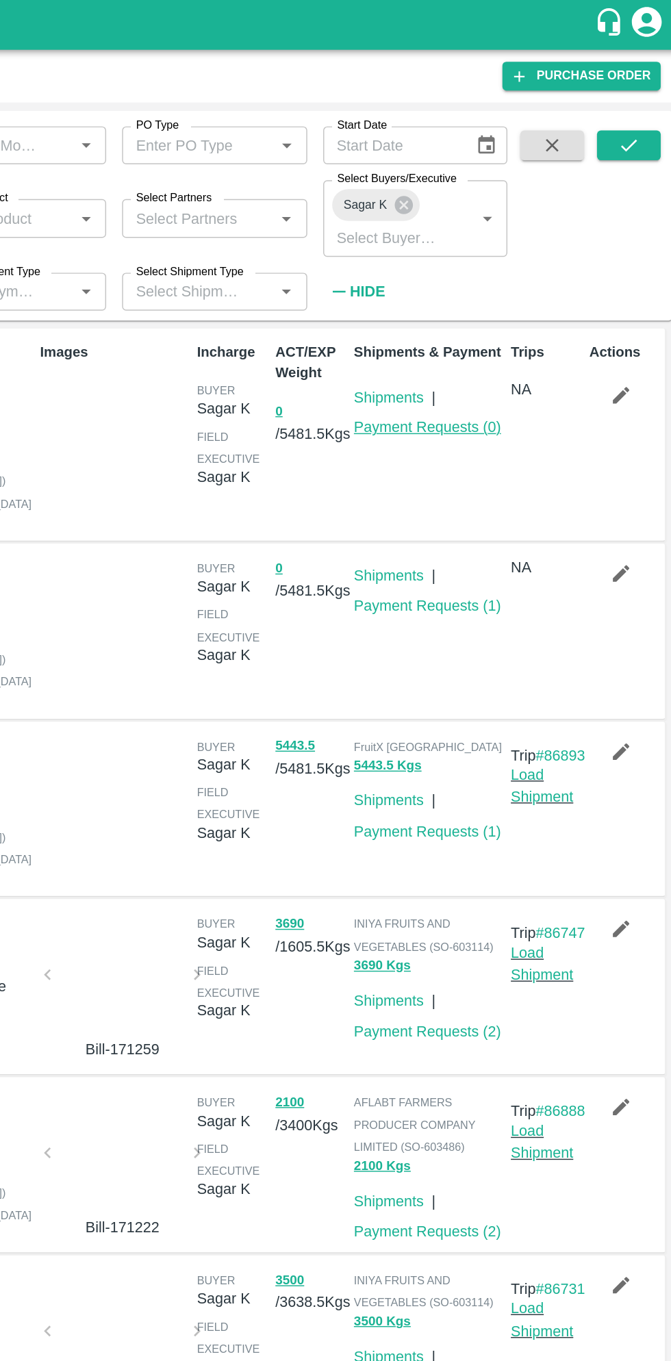
click at [522, 290] on link "Payment Requests ( 0 )" at bounding box center [496, 293] width 101 height 11
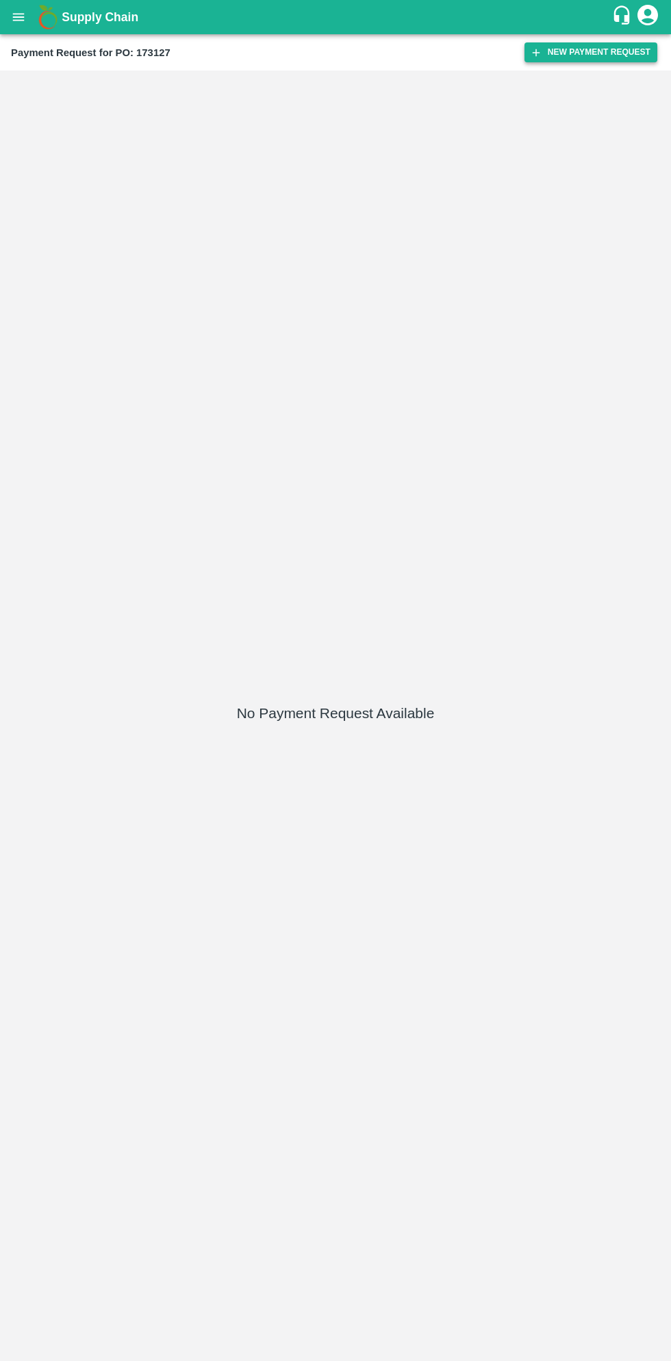
click at [571, 56] on button "New Payment Request" at bounding box center [590, 52] width 133 height 20
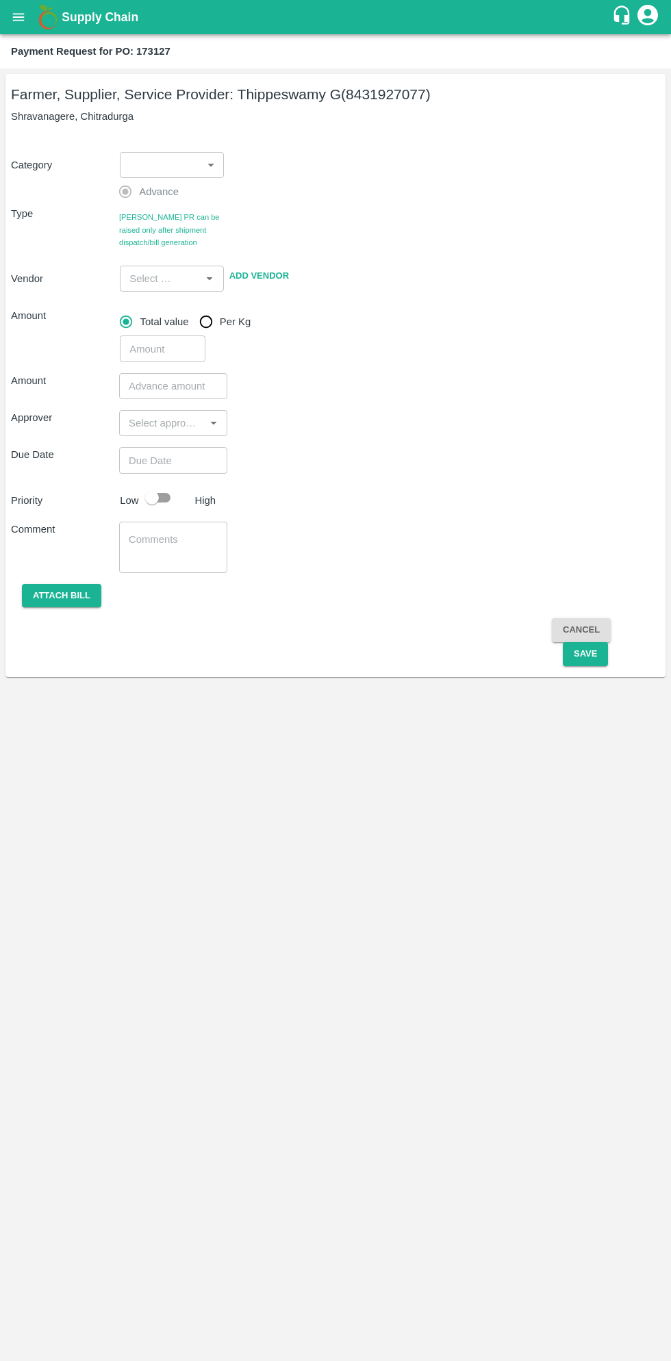
click at [175, 167] on body "Supply Chain Payment Request for PO: 173127 Farmer, Supplier, Service Provider:…" at bounding box center [335, 680] width 671 height 1361
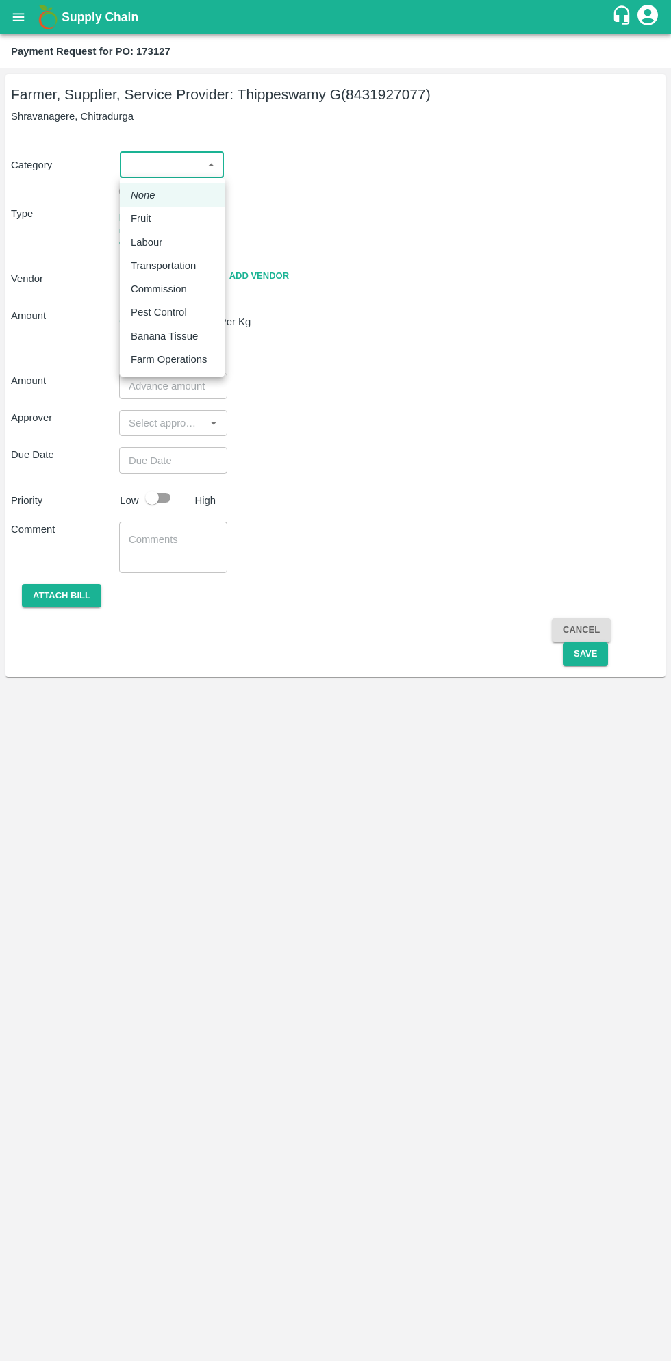
click at [139, 203] on em "None" at bounding box center [143, 195] width 25 height 15
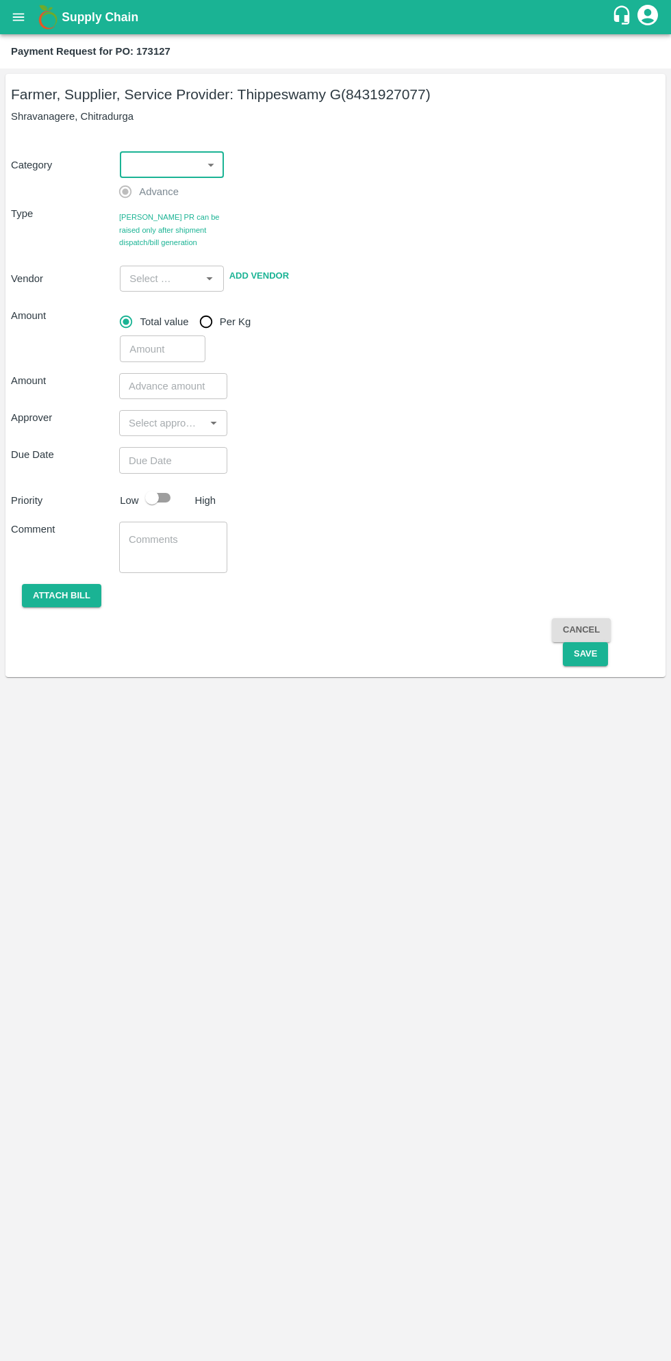
click at [182, 157] on body "Supply Chain Payment Request for PO: 173127 Farmer, Supplier, Service Provider:…" at bounding box center [335, 680] width 671 height 1361
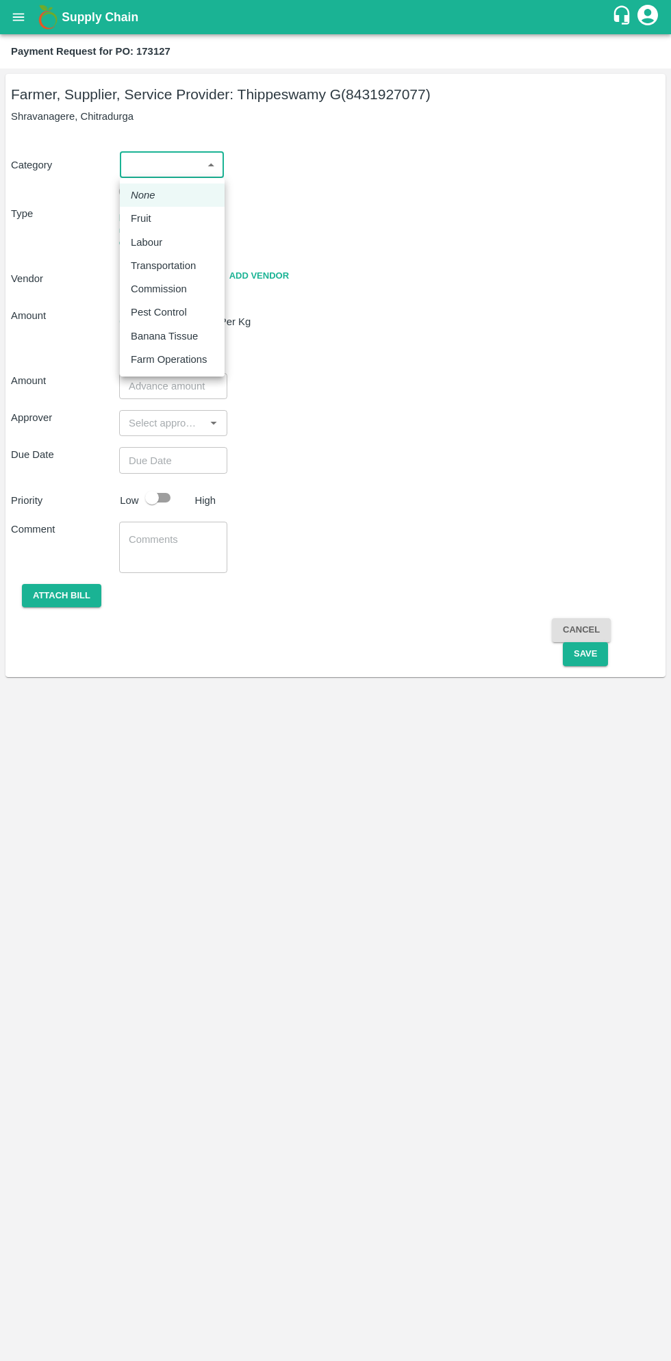
click at [146, 214] on p "Fruit" at bounding box center [141, 218] width 21 height 15
type input "1"
type input "Thippeswamy G - 8431927077(Farmer, Supplier, Service Provider)"
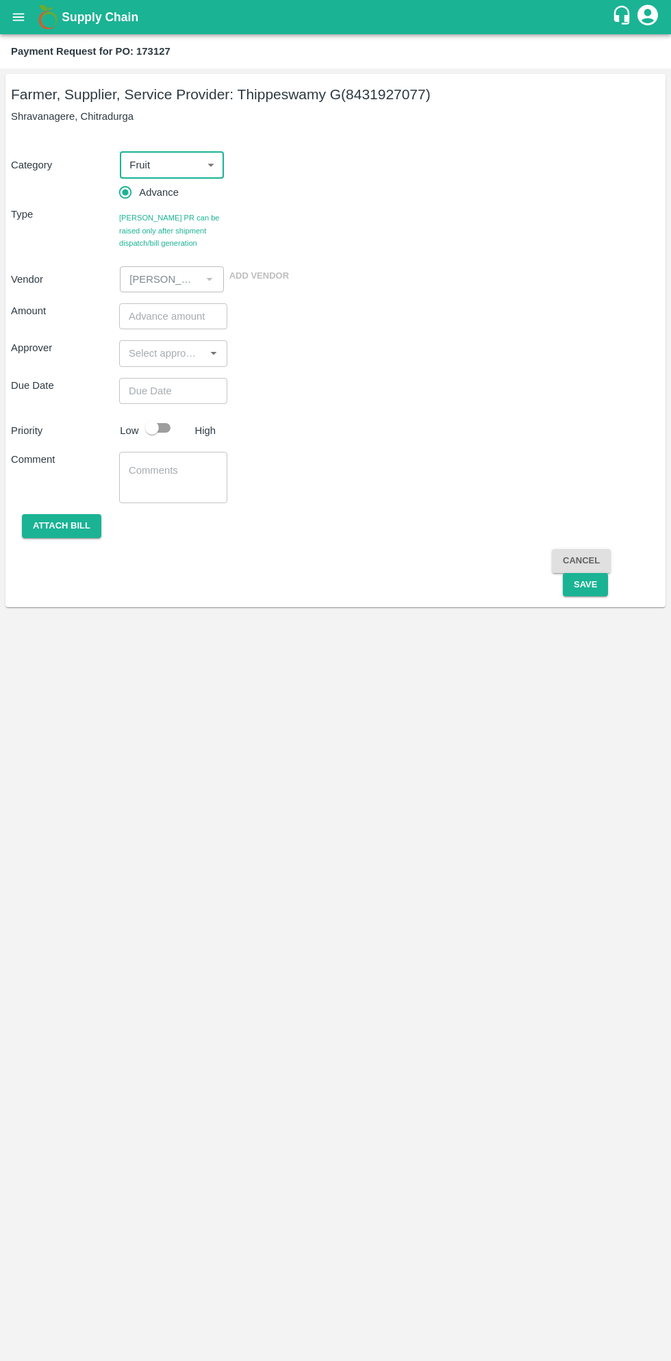
click at [173, 316] on input "number" at bounding box center [173, 316] width 108 height 26
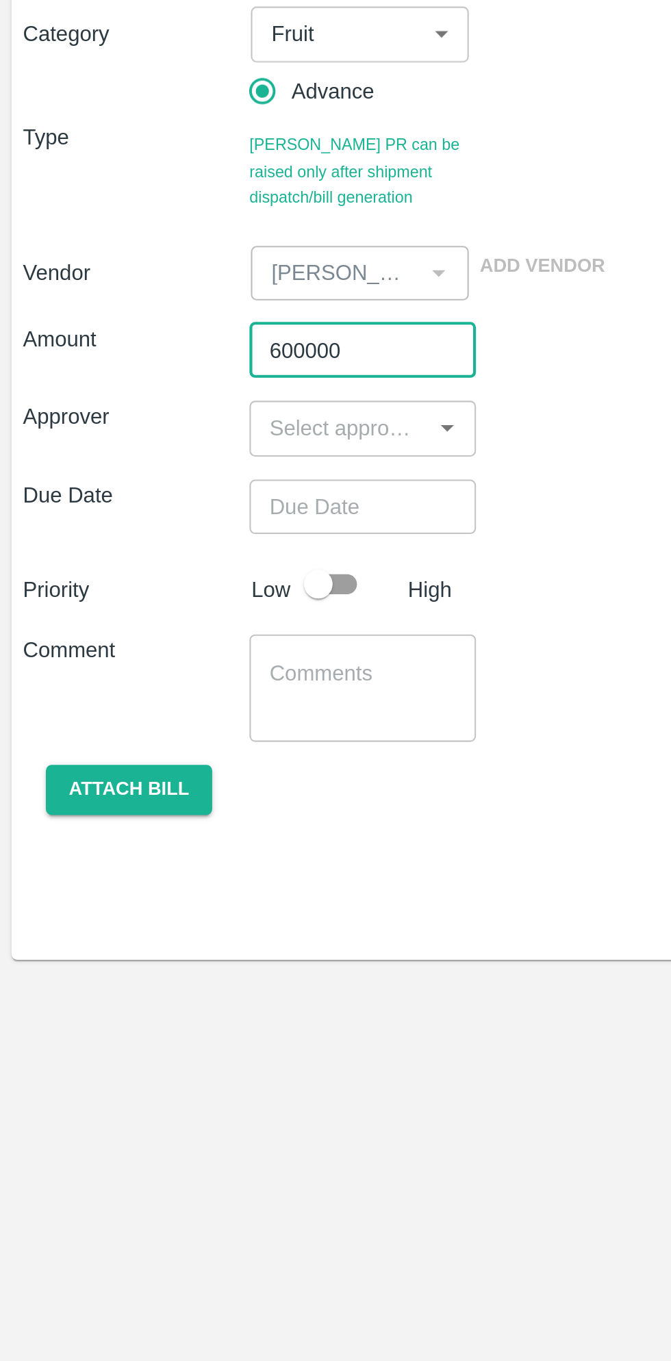
type input "600000"
click at [168, 349] on input "input" at bounding box center [161, 353] width 77 height 18
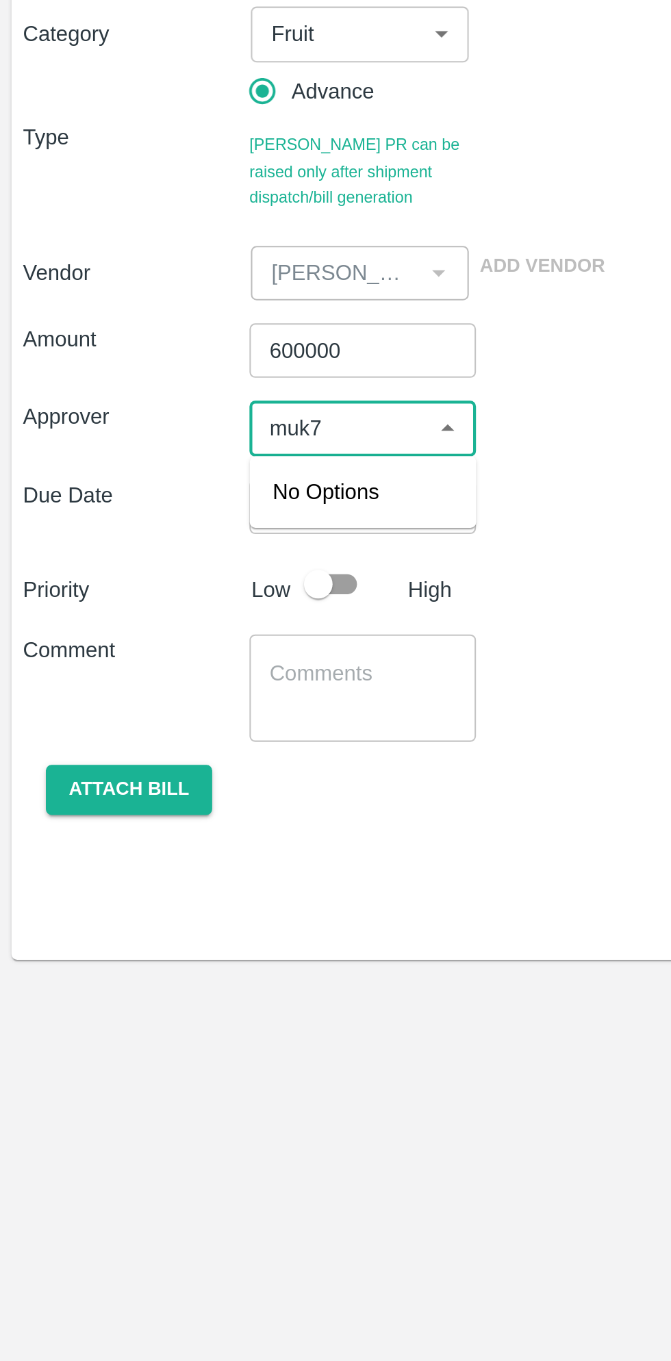
type input "muk"
click at [134, 392] on input "checkbox" at bounding box center [143, 390] width 27 height 27
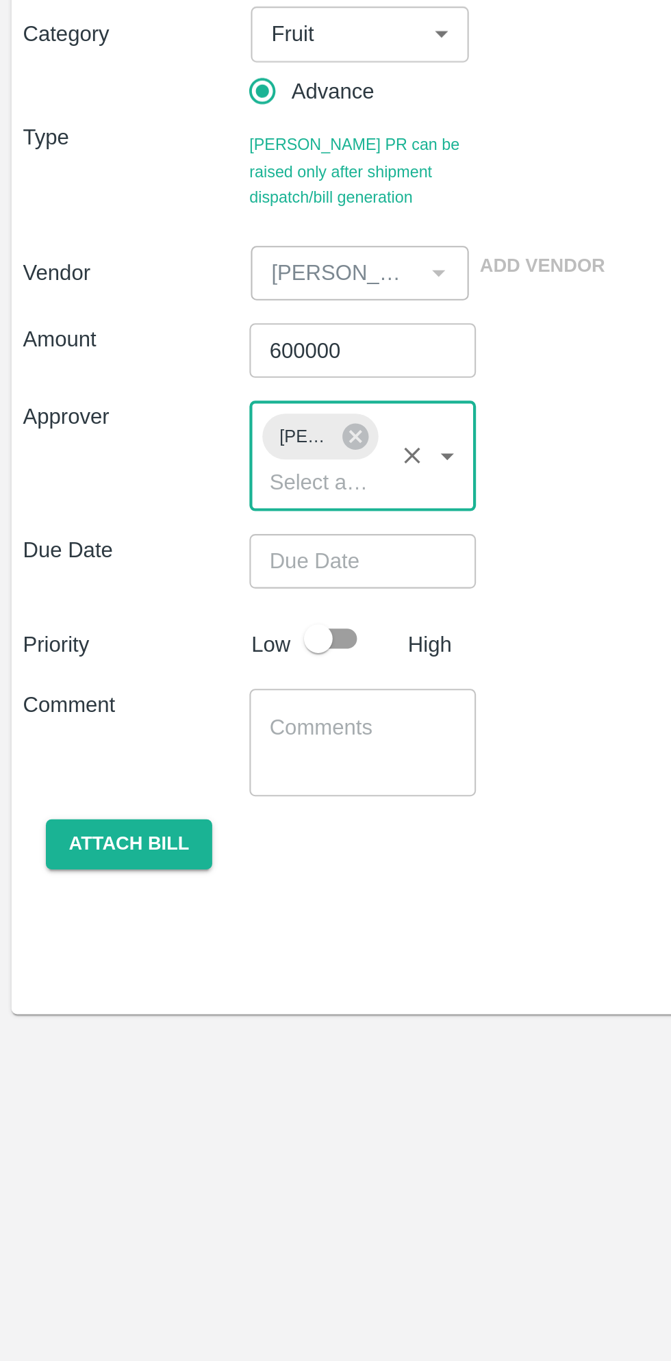
click at [182, 416] on input "Choose date" at bounding box center [168, 417] width 99 height 26
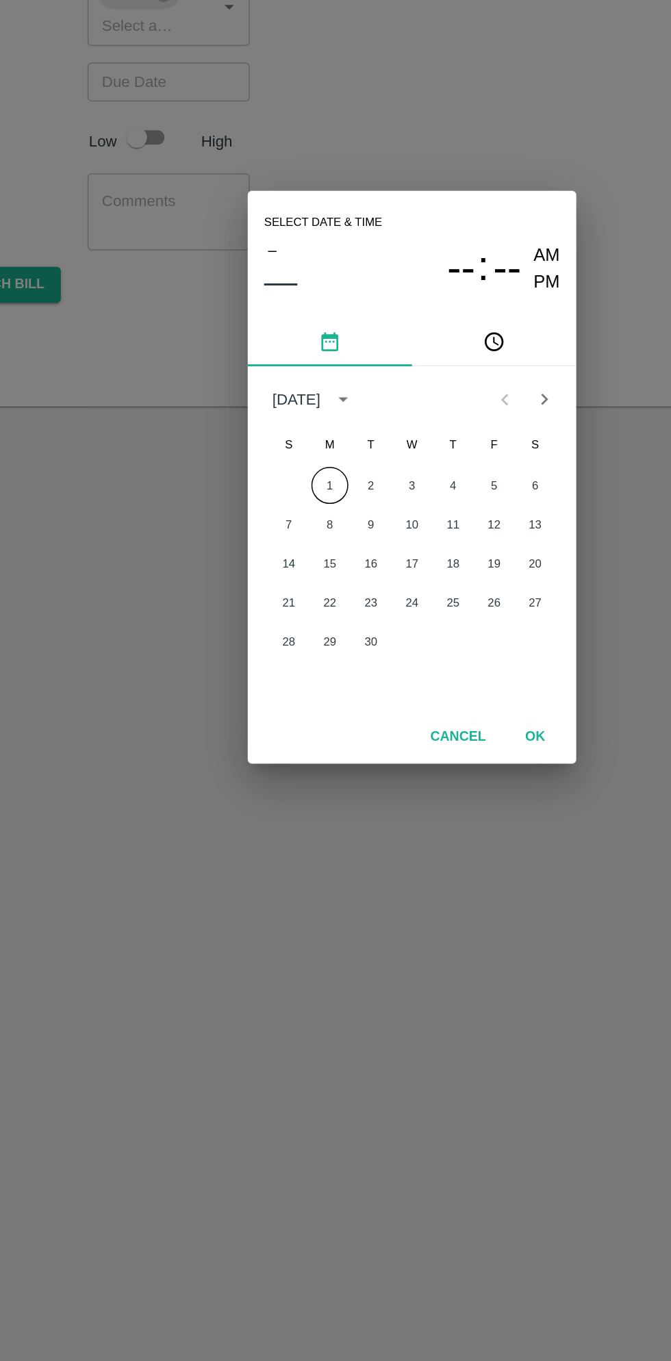
click at [280, 686] on button "1" at bounding box center [280, 686] width 25 height 25
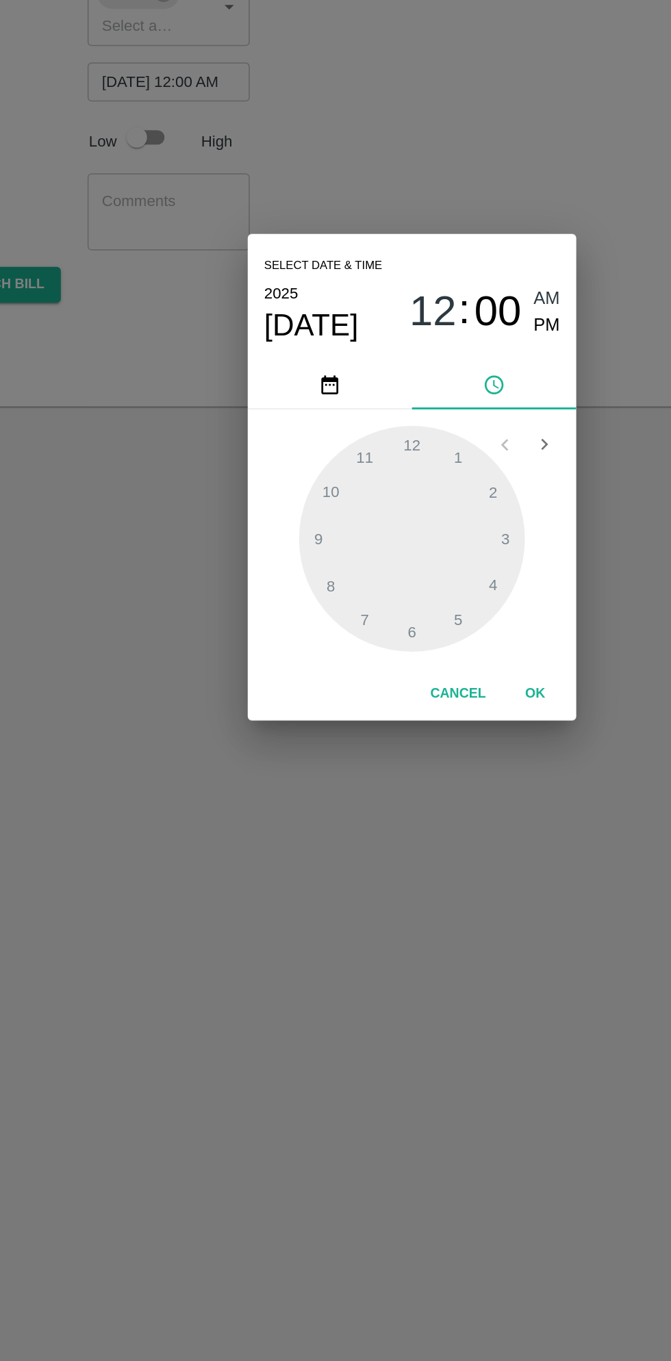
click at [427, 583] on span "PM" at bounding box center [426, 579] width 18 height 18
click at [332, 659] on div at bounding box center [335, 721] width 151 height 151
click at [303, 665] on div at bounding box center [335, 721] width 151 height 151
type input "01/09/2025 12:55 PM"
click at [416, 828] on button "OK" at bounding box center [418, 825] width 44 height 24
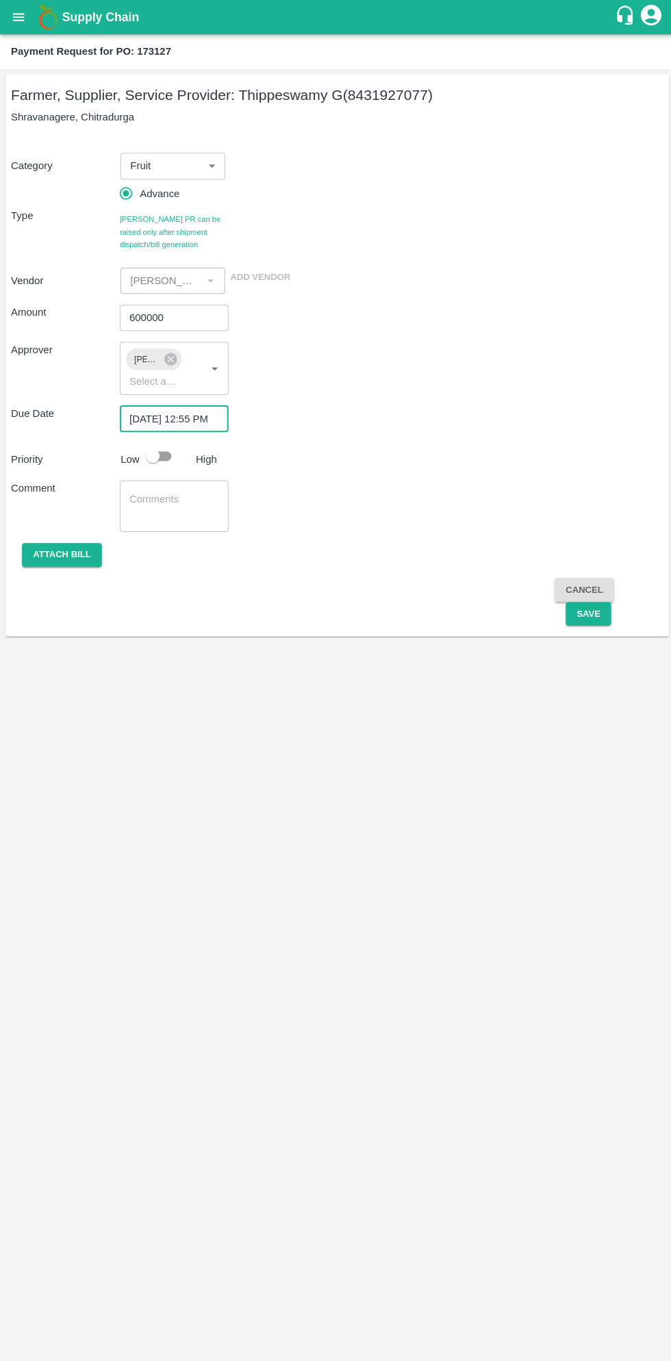
click at [163, 447] on input "checkbox" at bounding box center [152, 454] width 78 height 26
checkbox input "true"
click at [586, 610] on button "Save" at bounding box center [585, 611] width 45 height 24
